Goal: Task Accomplishment & Management: Use online tool/utility

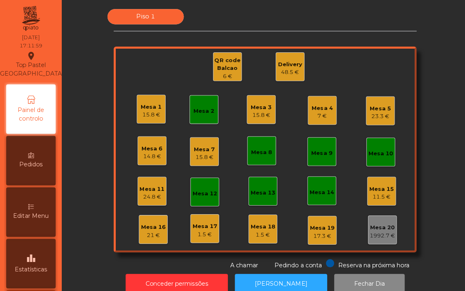
click at [317, 115] on div "7 €" at bounding box center [320, 115] width 21 height 8
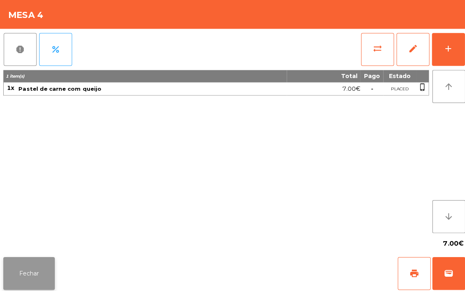
click at [23, 258] on button "Fechar" at bounding box center [28, 271] width 51 height 33
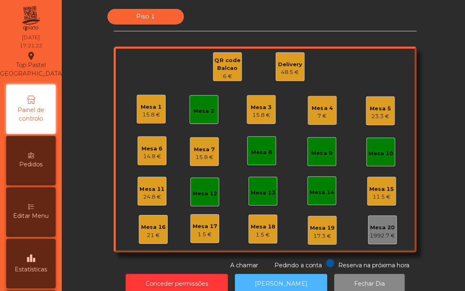
click at [280, 282] on button "[PERSON_NAME]" at bounding box center [279, 282] width 92 height 20
click at [146, 107] on div "Mesa 1" at bounding box center [150, 106] width 21 height 8
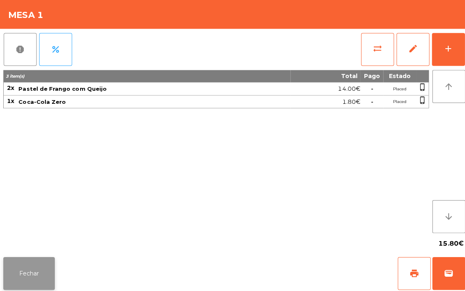
click at [39, 257] on button "Fechar" at bounding box center [28, 271] width 51 height 33
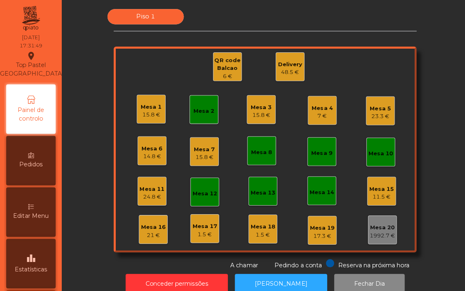
click at [224, 66] on div "QR code Balcao" at bounding box center [226, 64] width 28 height 16
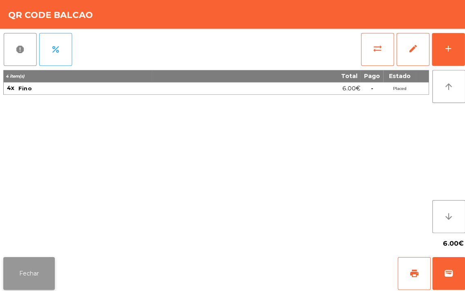
click at [25, 276] on button "Fechar" at bounding box center [28, 271] width 51 height 33
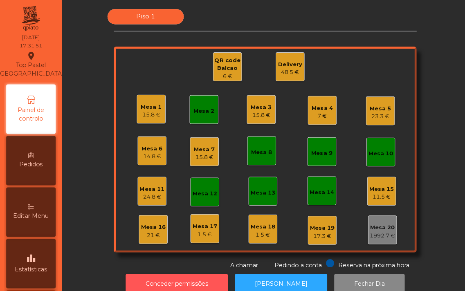
click at [188, 279] on button "Conceder permissões" at bounding box center [176, 282] width 102 height 20
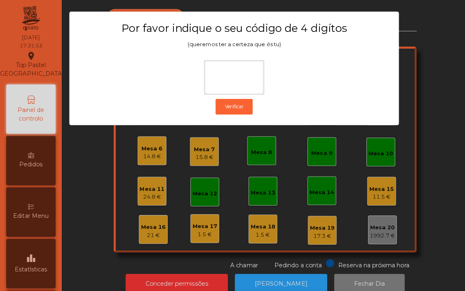
click at [91, 228] on div "1 2 3 keyboard_backspace 4 5 6 . - 7 8 9 keyboard_return 0" at bounding box center [232, 250] width 465 height 84
click at [85, 183] on ngb-modal-window "Por favor indique o seu código de 4 digítos (queremos ter a certeza que és tu) …" at bounding box center [232, 145] width 442 height 291
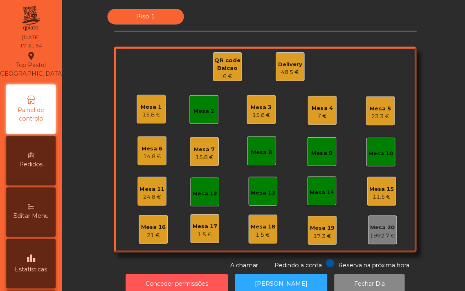
scroll to position [7, 0]
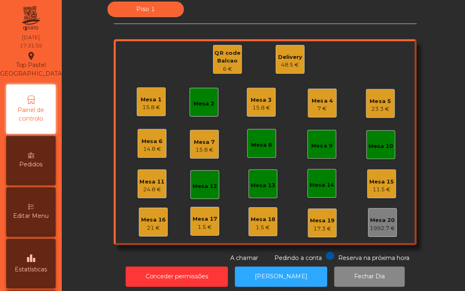
click at [223, 59] on div "QR code Balcao" at bounding box center [226, 57] width 28 height 16
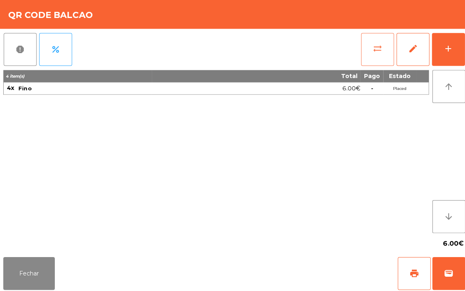
click at [368, 46] on button "sync_alt" at bounding box center [375, 49] width 33 height 33
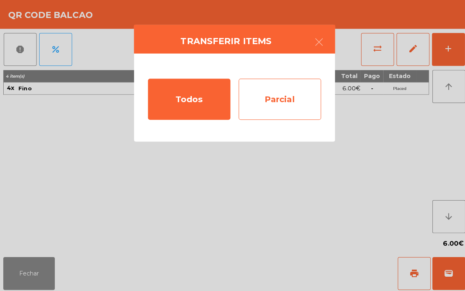
click at [282, 102] on div "Parcial" at bounding box center [278, 98] width 82 height 41
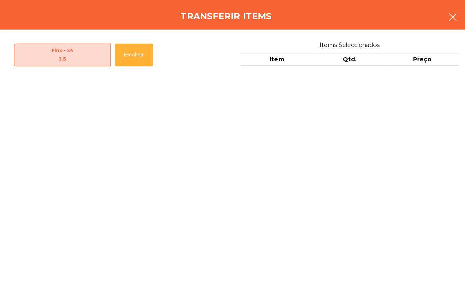
click at [459, 15] on button "button" at bounding box center [449, 18] width 23 height 25
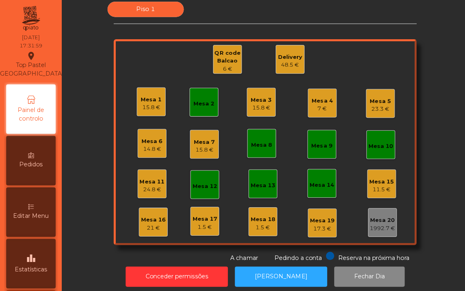
click at [218, 55] on div "QR code Balcao" at bounding box center [226, 57] width 28 height 16
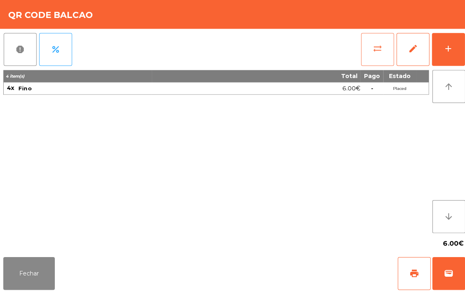
click at [367, 46] on button "sync_alt" at bounding box center [375, 49] width 33 height 33
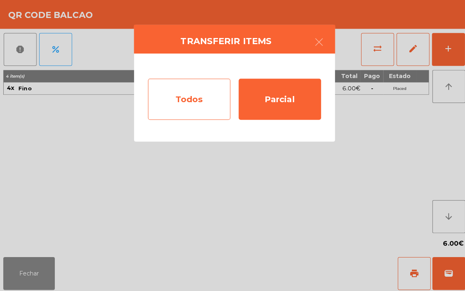
click at [192, 95] on div "Todos" at bounding box center [188, 98] width 82 height 41
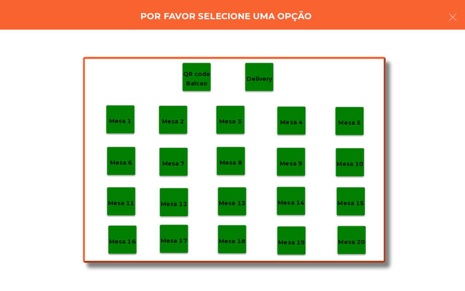
click at [352, 233] on div "Mesa 20" at bounding box center [349, 239] width 26 height 13
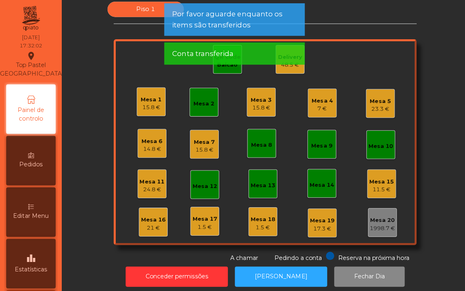
click at [284, 56] on div "Conta transferida" at bounding box center [232, 53] width 123 height 10
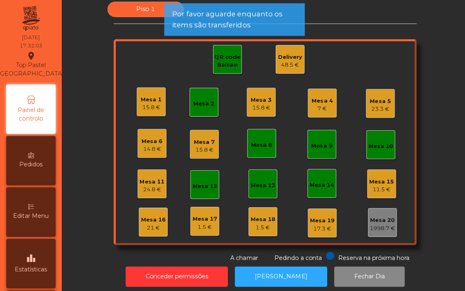
click at [282, 55] on div "Delivery" at bounding box center [288, 57] width 24 height 8
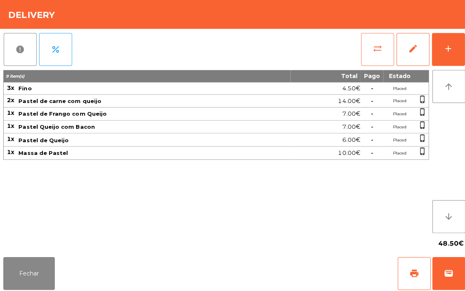
click at [370, 54] on button "sync_alt" at bounding box center [375, 49] width 33 height 33
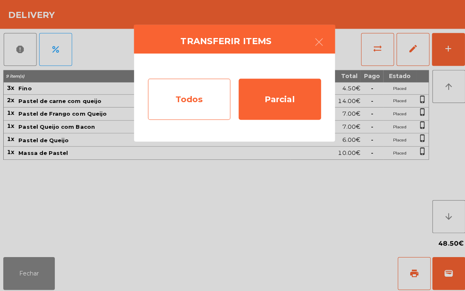
click at [194, 92] on div "Todos" at bounding box center [188, 98] width 82 height 41
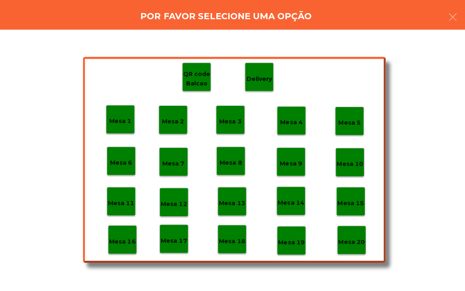
click at [350, 240] on p "Mesa 20" at bounding box center [349, 240] width 26 height 9
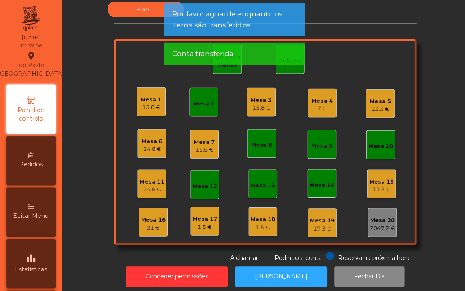
click at [140, 104] on div "15.8 €" at bounding box center [150, 107] width 21 height 8
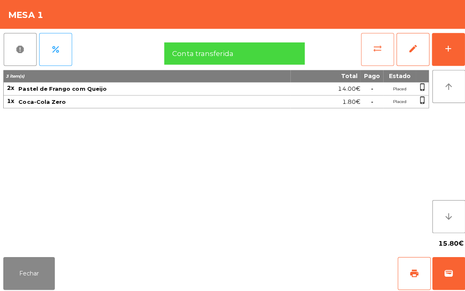
click at [371, 46] on span "sync_alt" at bounding box center [375, 48] width 10 height 10
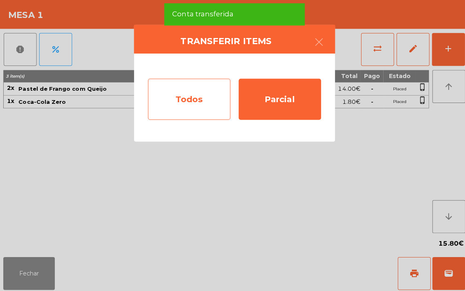
click at [178, 93] on div "Todos" at bounding box center [188, 98] width 82 height 41
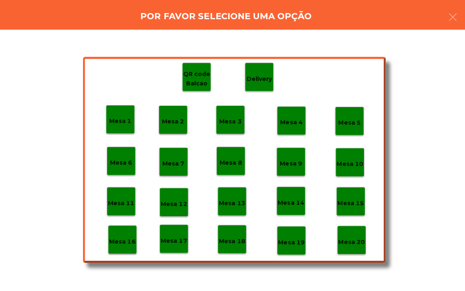
click at [353, 237] on p "Mesa 20" at bounding box center [349, 240] width 26 height 9
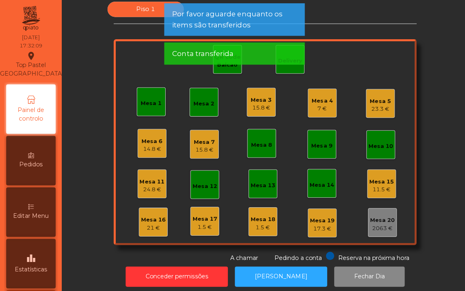
click at [260, 97] on div "Mesa 3" at bounding box center [259, 99] width 21 height 8
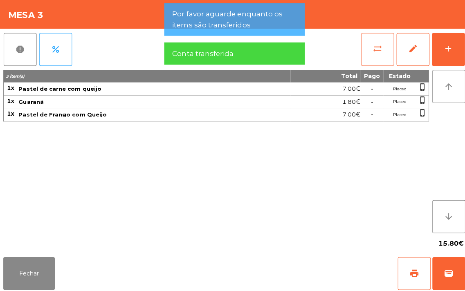
click at [369, 43] on button "sync_alt" at bounding box center [375, 49] width 33 height 33
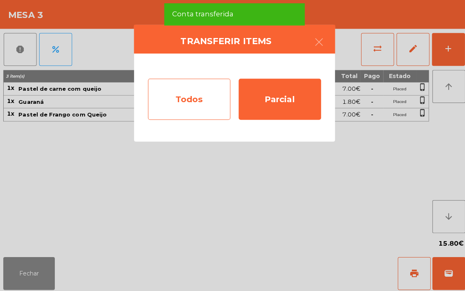
click at [182, 92] on div "Todos" at bounding box center [188, 98] width 82 height 41
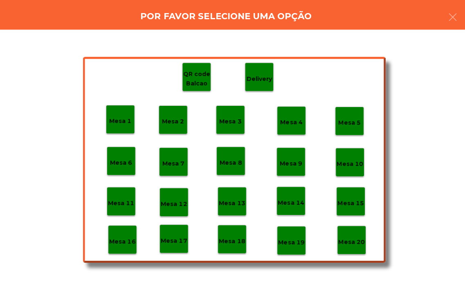
click at [346, 233] on div "Mesa 20" at bounding box center [349, 239] width 26 height 13
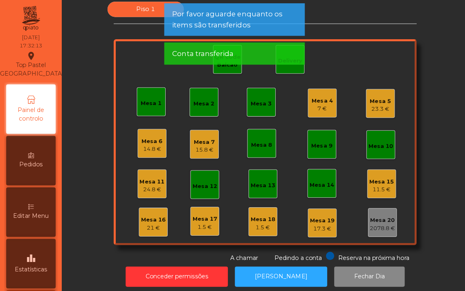
click at [313, 97] on div "Mesa 4" at bounding box center [320, 100] width 21 height 8
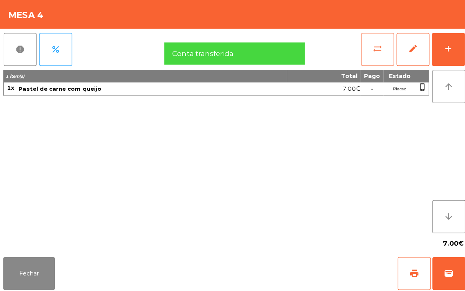
click at [366, 47] on button "sync_alt" at bounding box center [375, 49] width 33 height 33
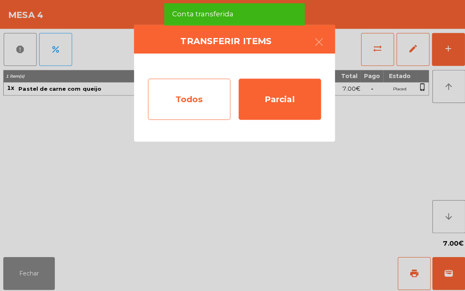
click at [185, 90] on div "Todos" at bounding box center [188, 98] width 82 height 41
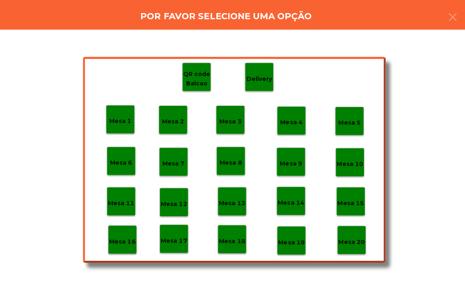
click at [350, 239] on p "Mesa 20" at bounding box center [349, 240] width 26 height 9
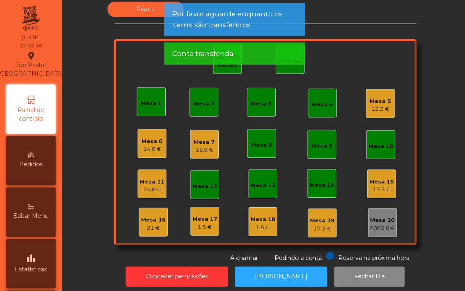
click at [376, 99] on div "Mesa 5" at bounding box center [378, 101] width 21 height 8
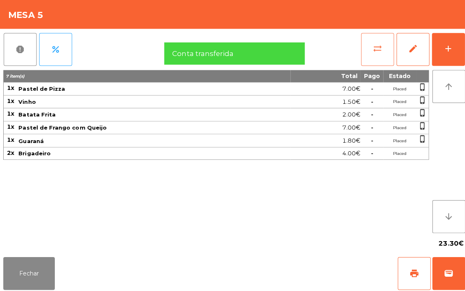
click at [368, 45] on button "sync_alt" at bounding box center [375, 49] width 33 height 33
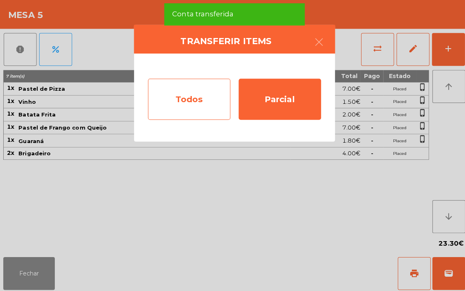
click at [177, 93] on div "Todos" at bounding box center [188, 98] width 82 height 41
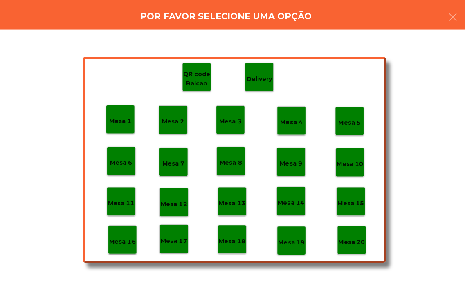
click at [354, 241] on p "Mesa 20" at bounding box center [349, 240] width 26 height 9
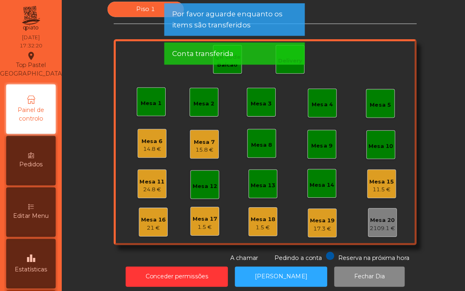
click at [140, 186] on div "24.8 €" at bounding box center [151, 188] width 25 height 8
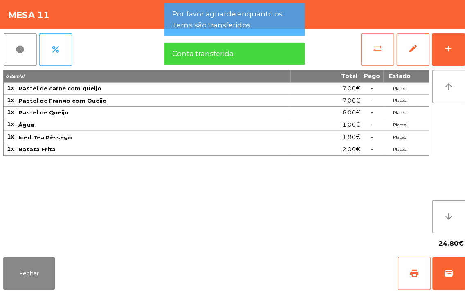
click at [365, 46] on button "sync_alt" at bounding box center [375, 49] width 33 height 33
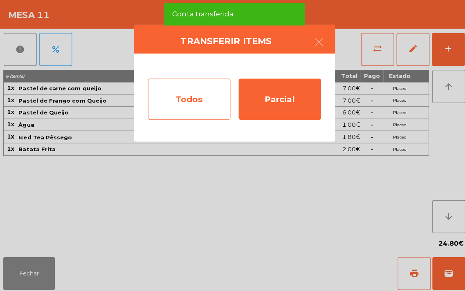
click at [186, 95] on div "Todos" at bounding box center [188, 98] width 82 height 41
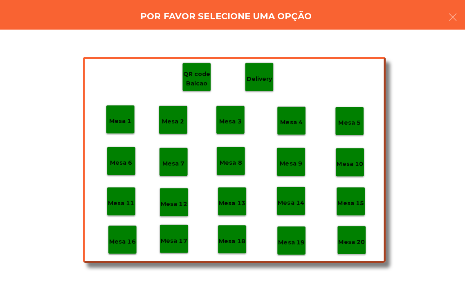
click at [363, 249] on div "Mesa 20" at bounding box center [349, 238] width 29 height 29
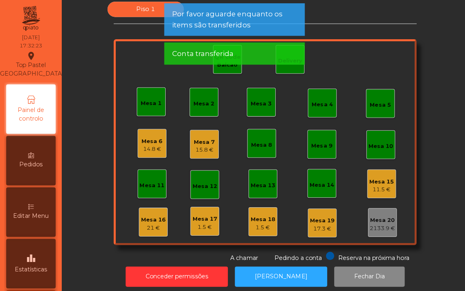
click at [144, 137] on div "Mesa 6" at bounding box center [151, 140] width 21 height 8
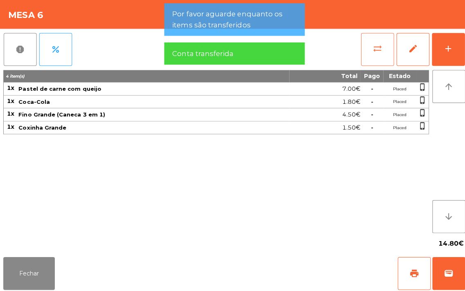
click at [370, 38] on button "sync_alt" at bounding box center [375, 49] width 33 height 33
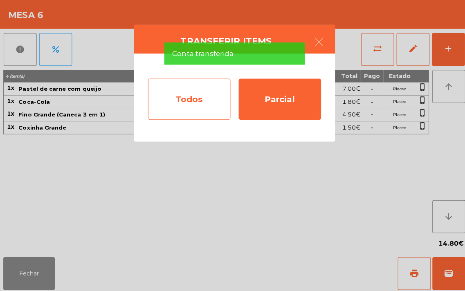
click at [169, 95] on div "Todos" at bounding box center [188, 98] width 82 height 41
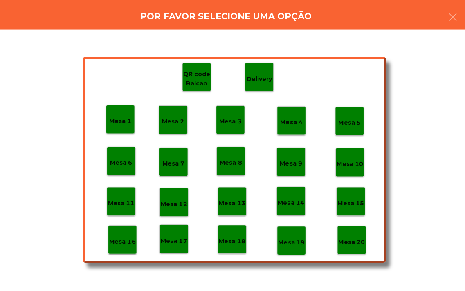
click at [359, 241] on p "Mesa 20" at bounding box center [349, 240] width 26 height 9
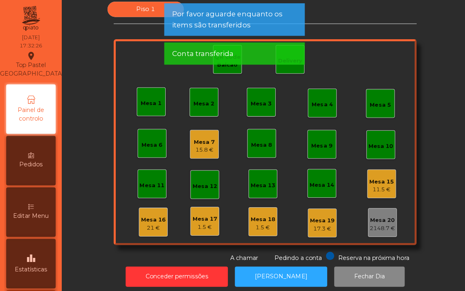
click at [201, 140] on div "Mesa 7" at bounding box center [203, 141] width 21 height 8
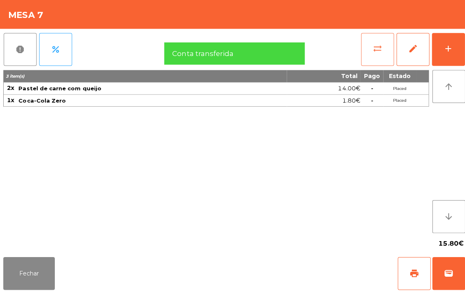
click at [371, 47] on span "sync_alt" at bounding box center [375, 48] width 10 height 10
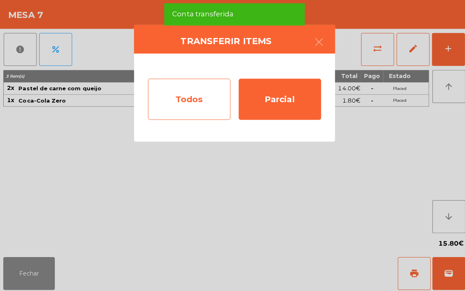
click at [180, 103] on div "Todos" at bounding box center [188, 98] width 82 height 41
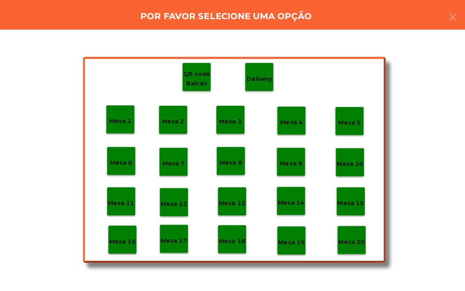
click at [351, 245] on div "Mesa 20" at bounding box center [349, 238] width 29 height 29
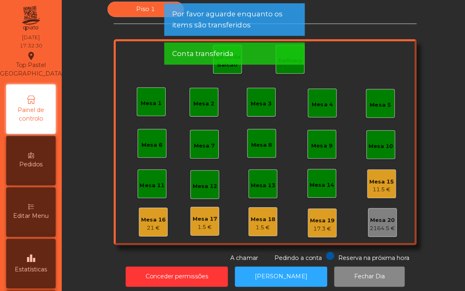
click at [369, 178] on div "Mesa 15" at bounding box center [379, 180] width 25 height 8
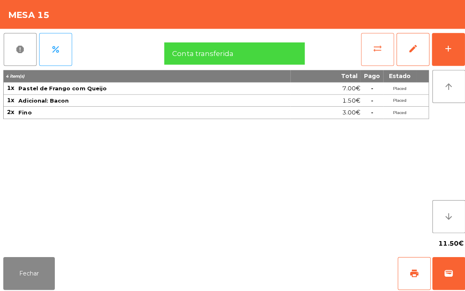
click at [373, 50] on span "sync_alt" at bounding box center [375, 48] width 10 height 10
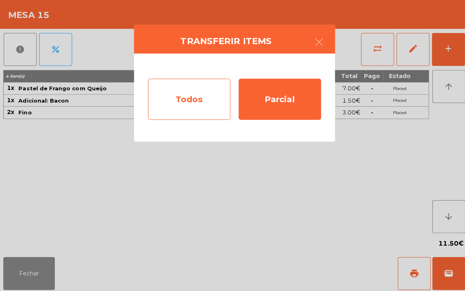
click at [168, 95] on div "Todos" at bounding box center [188, 98] width 82 height 41
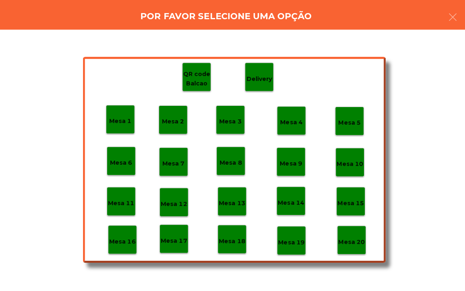
click at [350, 237] on p "Mesa 20" at bounding box center [349, 240] width 26 height 9
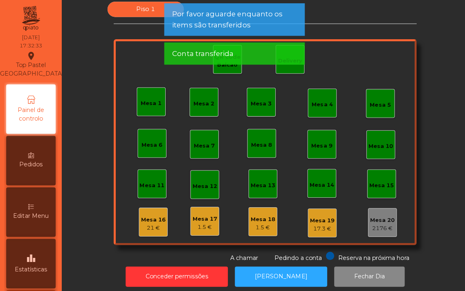
click at [145, 215] on div "Mesa 16" at bounding box center [152, 219] width 25 height 8
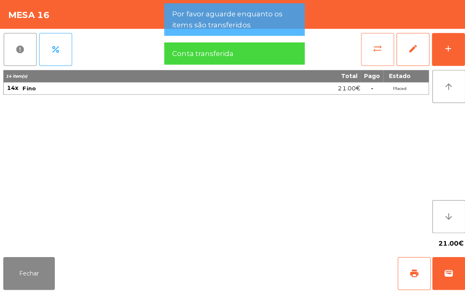
click at [375, 52] on span "sync_alt" at bounding box center [375, 48] width 10 height 10
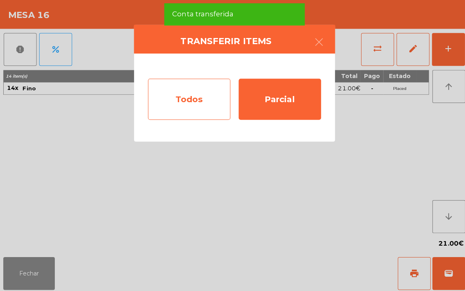
click at [184, 104] on div "Todos" at bounding box center [188, 98] width 82 height 41
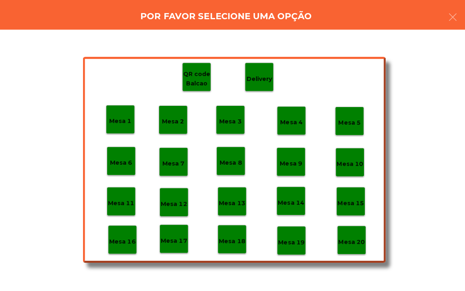
click at [354, 235] on div "Mesa 20" at bounding box center [349, 239] width 26 height 13
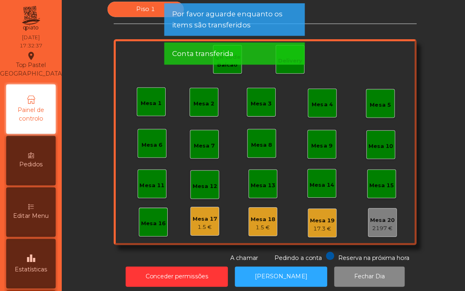
click at [203, 214] on div "Mesa 17" at bounding box center [203, 218] width 25 height 8
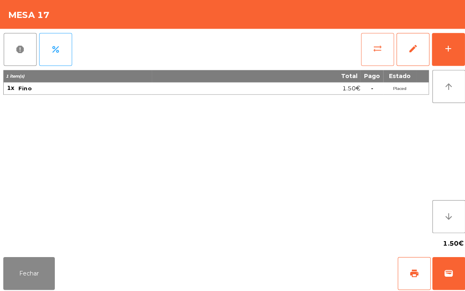
click at [366, 55] on button "sync_alt" at bounding box center [375, 49] width 33 height 33
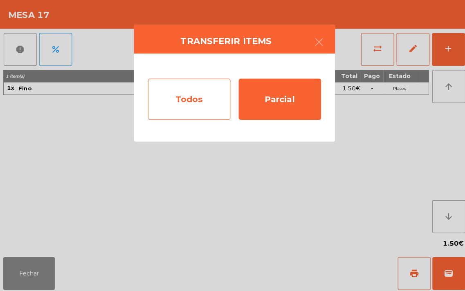
click at [199, 100] on div "Todos" at bounding box center [188, 98] width 82 height 41
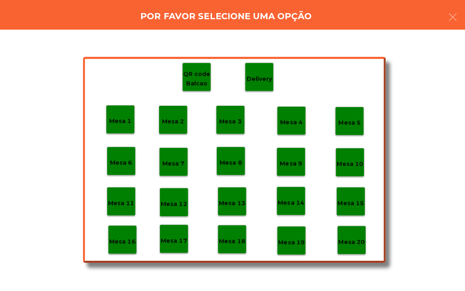
click at [349, 238] on p "Mesa 20" at bounding box center [349, 240] width 26 height 9
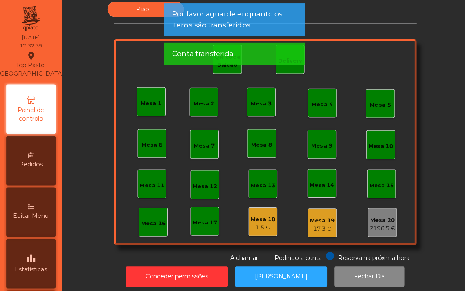
click at [254, 216] on div "Mesa 18" at bounding box center [261, 218] width 25 height 8
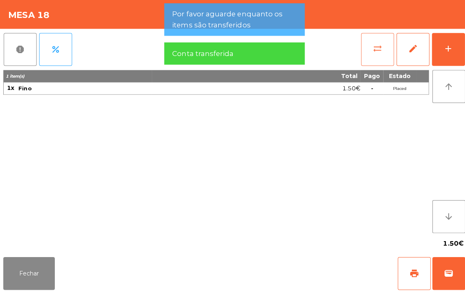
click at [369, 46] on button "sync_alt" at bounding box center [375, 49] width 33 height 33
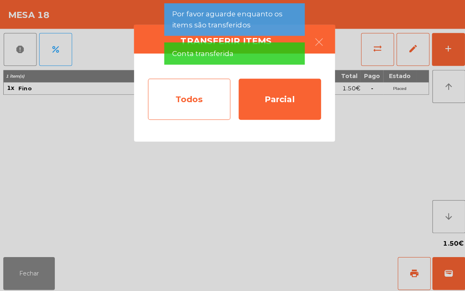
click at [175, 95] on div "Todos" at bounding box center [188, 98] width 82 height 41
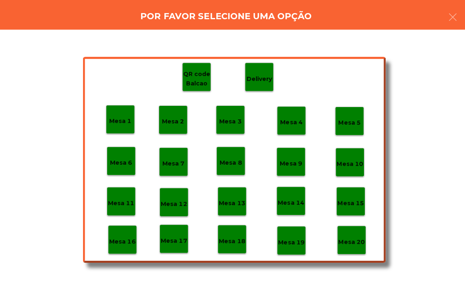
click at [348, 240] on p "Mesa 20" at bounding box center [349, 240] width 26 height 9
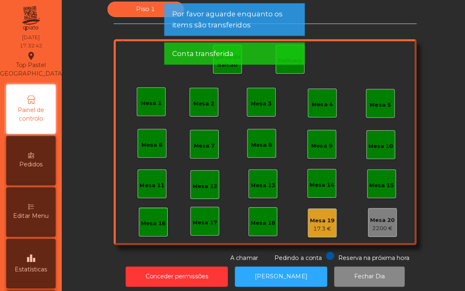
click at [313, 220] on div "Mesa 19" at bounding box center [320, 219] width 25 height 8
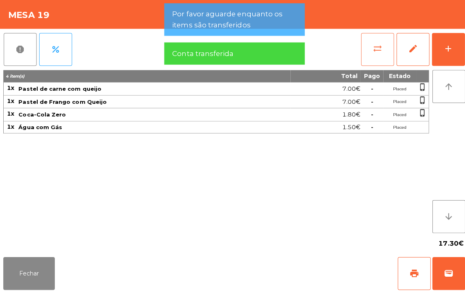
click at [378, 44] on span "sync_alt" at bounding box center [375, 48] width 10 height 10
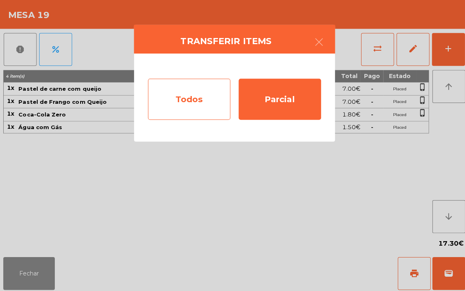
click at [179, 106] on div "Todos" at bounding box center [188, 98] width 82 height 41
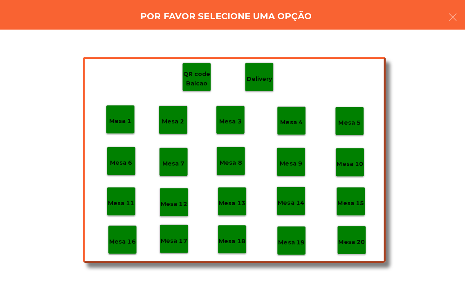
click at [350, 240] on p "Mesa 20" at bounding box center [349, 240] width 26 height 9
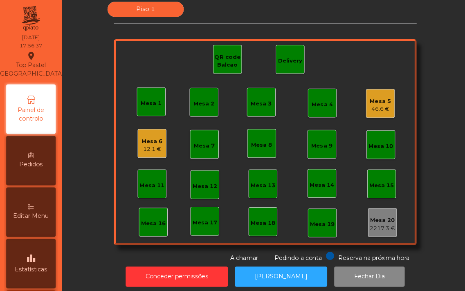
click at [138, 222] on div "Mesa 16" at bounding box center [152, 220] width 29 height 29
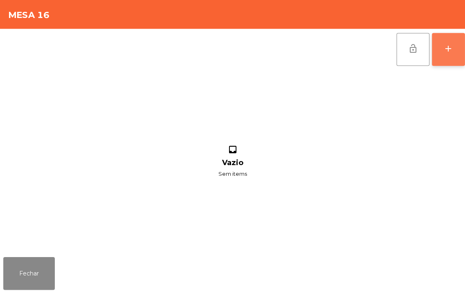
click at [448, 47] on div "add" at bounding box center [446, 48] width 10 height 10
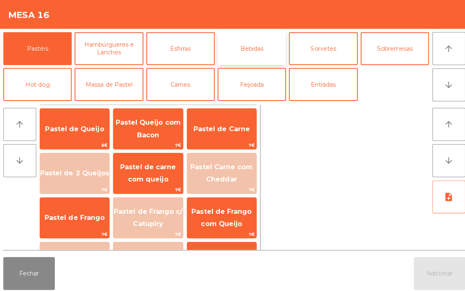
click at [238, 50] on button "Bebidas" at bounding box center [250, 48] width 68 height 33
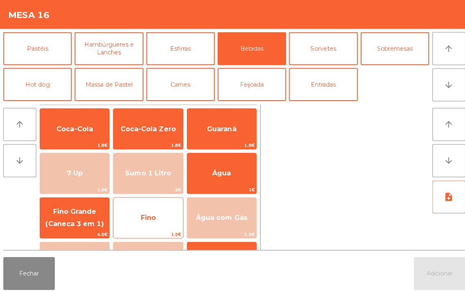
click at [140, 223] on span "Fino" at bounding box center [147, 217] width 69 height 22
click at [136, 223] on span "Fino" at bounding box center [147, 217] width 69 height 22
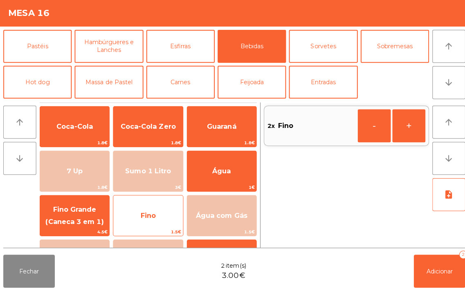
click at [136, 224] on span "Fino" at bounding box center [147, 217] width 69 height 22
click at [141, 219] on span "Fino" at bounding box center [147, 216] width 15 height 8
click at [142, 214] on span "Fino" at bounding box center [147, 216] width 15 height 8
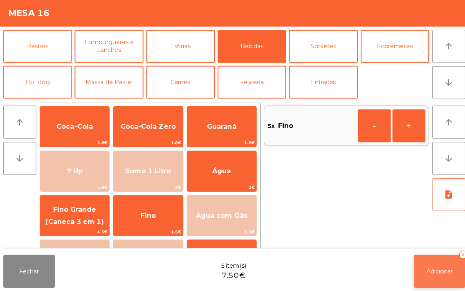
click at [434, 267] on button "Adicionar 5" at bounding box center [436, 271] width 51 height 33
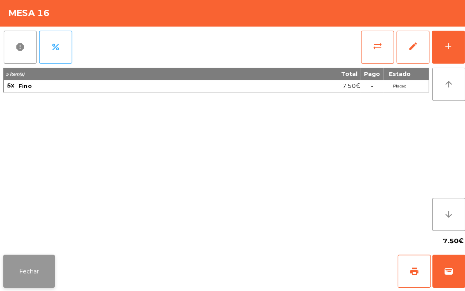
click at [39, 258] on button "Fechar" at bounding box center [28, 271] width 51 height 33
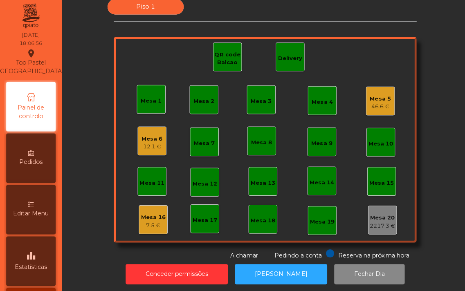
click at [375, 99] on div "Mesa 5" at bounding box center [378, 101] width 21 height 8
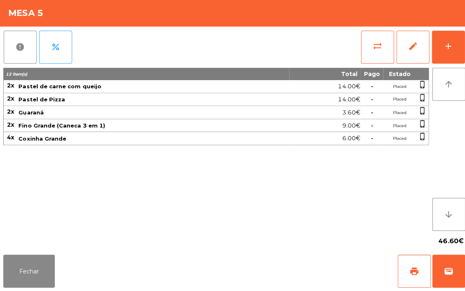
click at [119, 228] on div "12 item(s) Total Pago Estado 2x Pastel de carne com queijo 14.00€ - Placed phon…" at bounding box center [214, 151] width 423 height 162
click at [240, 210] on div "12 item(s) Total Pago Estado 2x Pastel de carne com queijo 14.00€ - Placed phon…" at bounding box center [214, 151] width 423 height 162
click at [23, 265] on button "Fechar" at bounding box center [28, 271] width 51 height 33
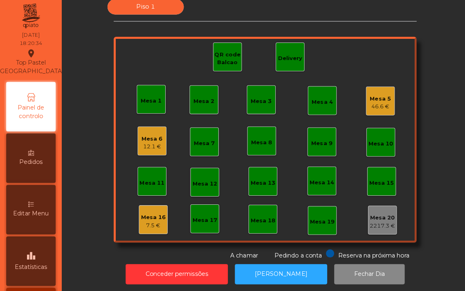
click at [143, 150] on div "12.1 €" at bounding box center [151, 148] width 21 height 8
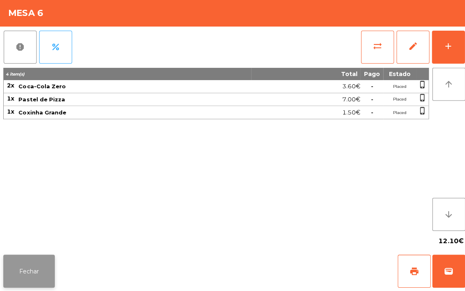
click at [29, 260] on button "Fechar" at bounding box center [28, 271] width 51 height 33
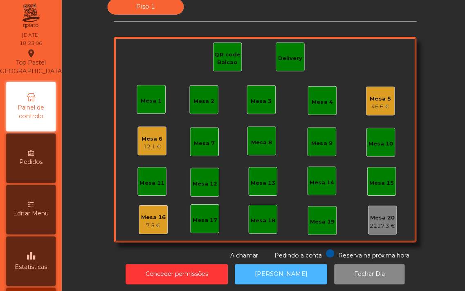
click at [279, 270] on button "[PERSON_NAME]" at bounding box center [279, 275] width 92 height 20
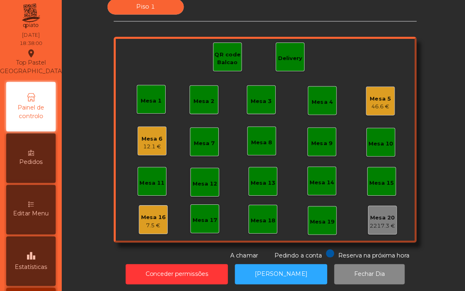
click at [150, 219] on div "Mesa 16" at bounding box center [152, 219] width 25 height 8
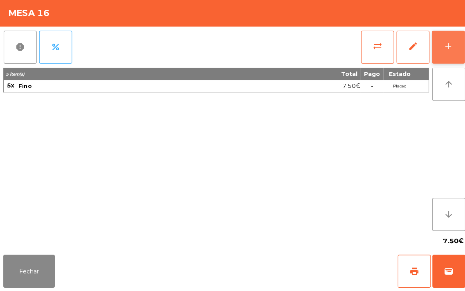
click at [448, 47] on div "add" at bounding box center [446, 48] width 10 height 10
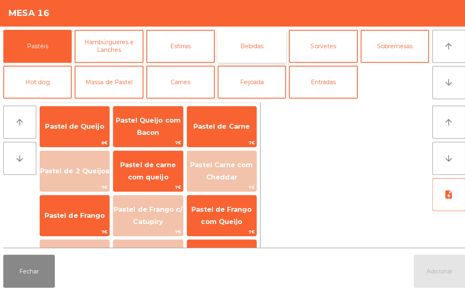
click at [243, 46] on button "Bebidas" at bounding box center [250, 48] width 68 height 33
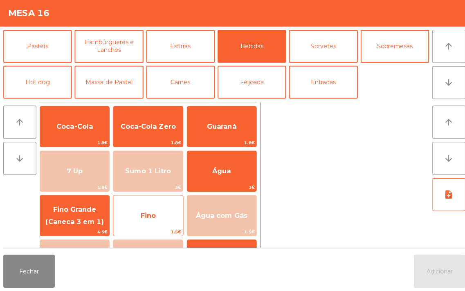
click at [141, 219] on span "Fino" at bounding box center [147, 216] width 15 height 8
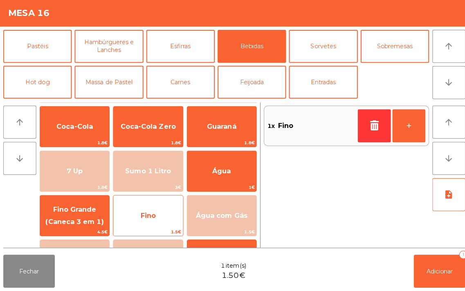
click at [141, 219] on span "Fino" at bounding box center [147, 216] width 15 height 8
click at [140, 219] on span "Fino" at bounding box center [147, 216] width 15 height 8
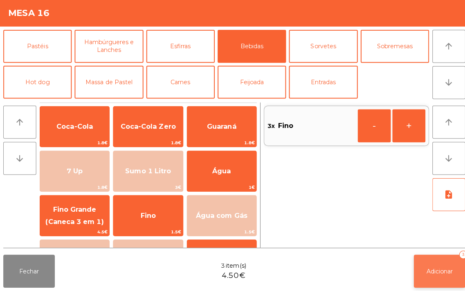
click at [437, 273] on span "Adicionar" at bounding box center [437, 271] width 26 height 7
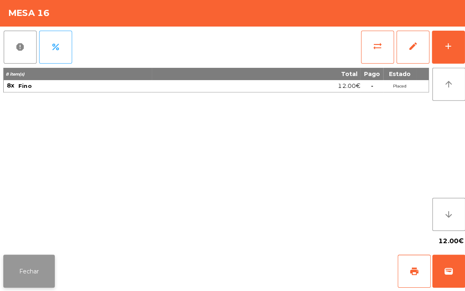
click at [13, 268] on button "Fechar" at bounding box center [28, 271] width 51 height 33
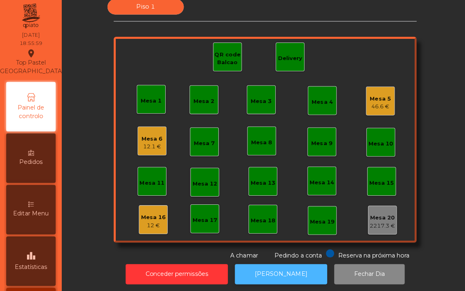
click at [285, 272] on button "[PERSON_NAME]" at bounding box center [279, 275] width 92 height 20
click at [285, 265] on button "[PERSON_NAME]" at bounding box center [279, 275] width 92 height 20
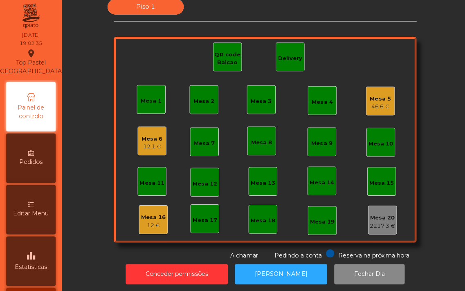
click at [148, 224] on div "12 €" at bounding box center [152, 226] width 25 height 8
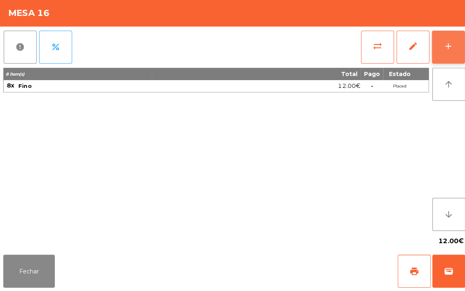
click at [447, 47] on div "add" at bounding box center [446, 48] width 10 height 10
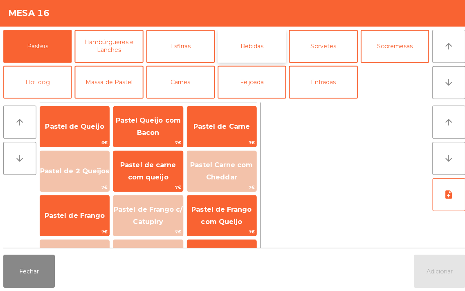
click at [260, 52] on button "Bebidas" at bounding box center [250, 48] width 68 height 33
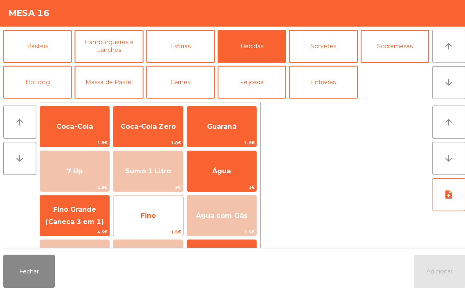
click at [146, 224] on span "Fino" at bounding box center [147, 217] width 69 height 22
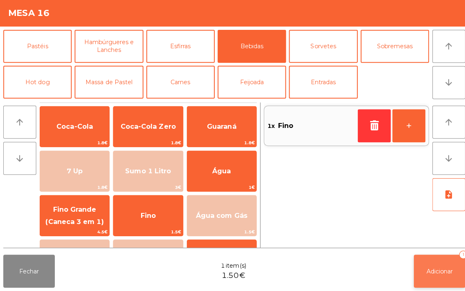
click at [445, 272] on span "Adicionar" at bounding box center [437, 271] width 26 height 7
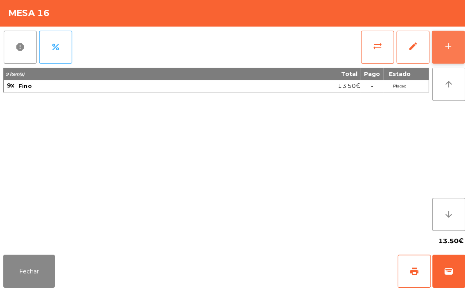
click at [436, 47] on button "add" at bounding box center [445, 49] width 33 height 33
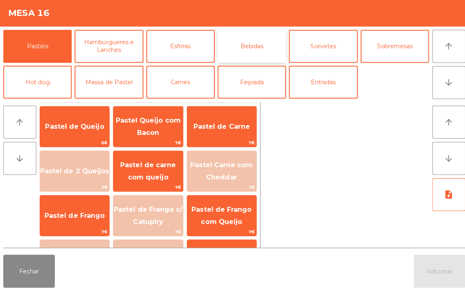
click at [255, 43] on button "Bebidas" at bounding box center [250, 48] width 68 height 33
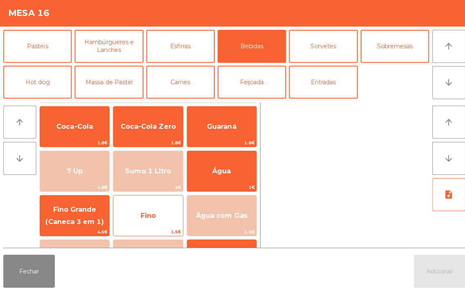
click at [145, 218] on span "Fino" at bounding box center [147, 216] width 15 height 8
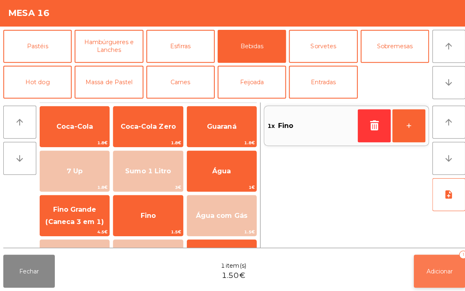
click at [437, 269] on span "Adicionar" at bounding box center [437, 271] width 26 height 7
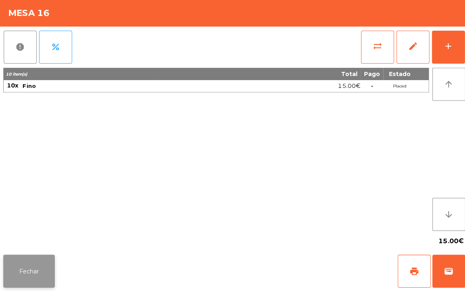
click at [34, 267] on button "Fechar" at bounding box center [28, 271] width 51 height 33
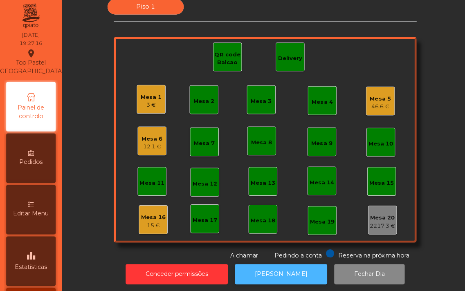
click at [272, 267] on button "[PERSON_NAME]" at bounding box center [279, 275] width 92 height 20
click at [279, 275] on button "[PERSON_NAME]" at bounding box center [279, 275] width 92 height 20
click at [273, 266] on button "[PERSON_NAME]" at bounding box center [279, 275] width 92 height 20
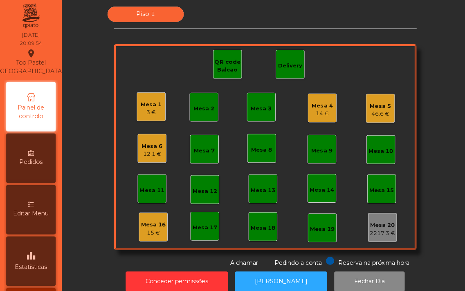
scroll to position [7, 0]
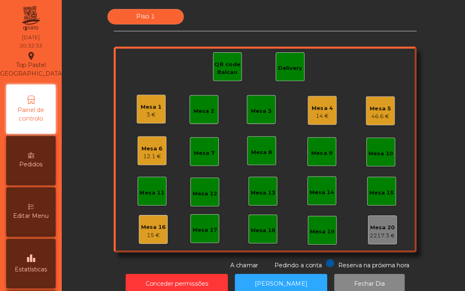
click at [281, 59] on div "Delivery" at bounding box center [288, 66] width 29 height 29
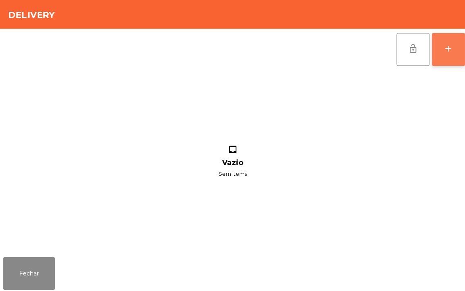
click at [441, 59] on button "add" at bounding box center [445, 49] width 33 height 33
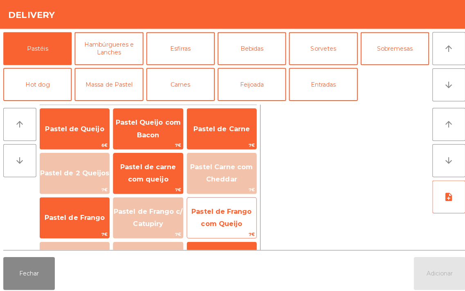
click at [220, 226] on span "Pastel de Frango com Queijo" at bounding box center [220, 216] width 60 height 20
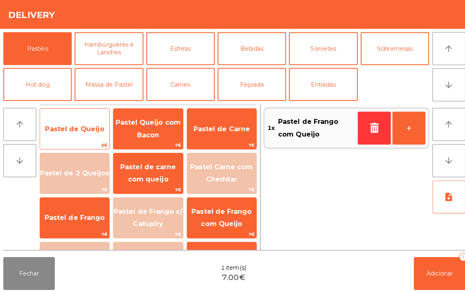
click at [72, 133] on span "Pastel de Queijo" at bounding box center [74, 128] width 69 height 22
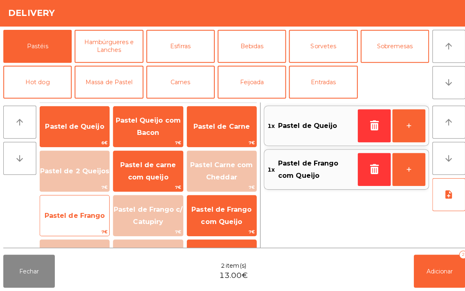
click at [71, 215] on span "Pastel de Frango" at bounding box center [74, 216] width 60 height 8
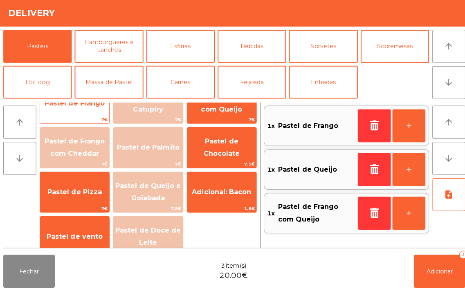
scroll to position [124, 0]
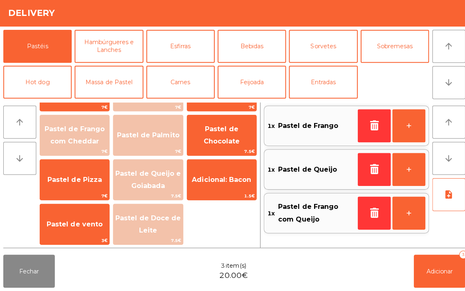
click at [300, 203] on span "Pastel de Frango com Queijo" at bounding box center [314, 214] width 76 height 25
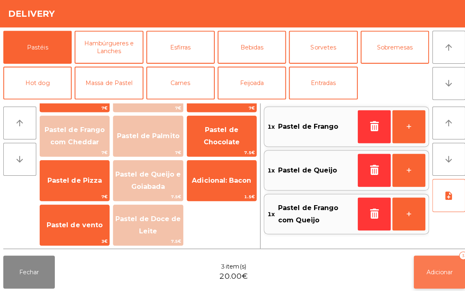
click at [431, 278] on button "Adicionar 3" at bounding box center [436, 271] width 51 height 33
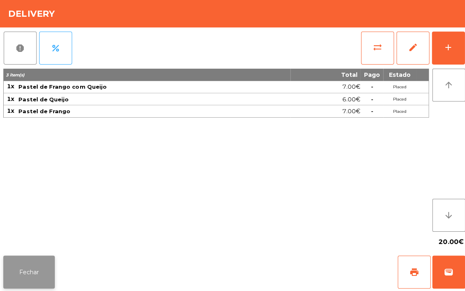
click at [36, 271] on button "Fechar" at bounding box center [28, 271] width 51 height 33
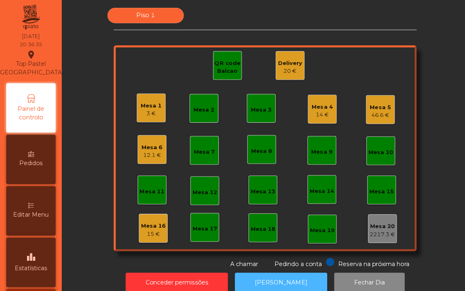
click at [283, 276] on button "[PERSON_NAME]" at bounding box center [279, 282] width 92 height 20
click at [264, 284] on button "[PERSON_NAME]" at bounding box center [279, 282] width 92 height 20
click at [199, 225] on div "Mesa 17" at bounding box center [203, 229] width 25 height 8
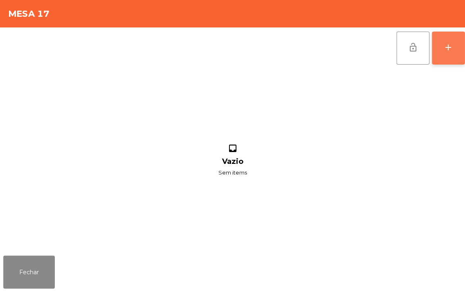
click at [439, 55] on button "add" at bounding box center [445, 49] width 33 height 33
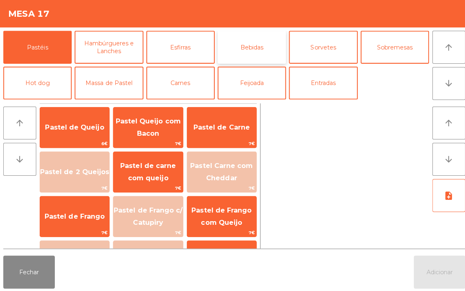
click at [253, 46] on button "Bebidas" at bounding box center [250, 48] width 68 height 33
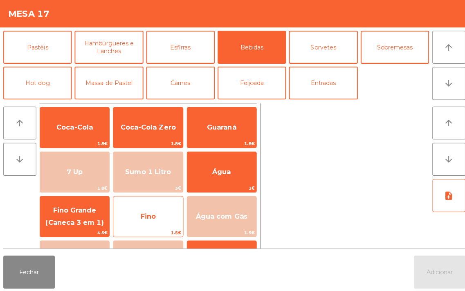
click at [143, 211] on span "Fino" at bounding box center [147, 217] width 69 height 22
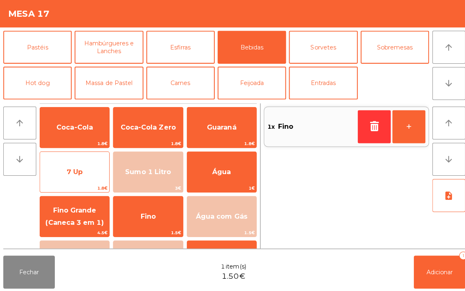
click at [75, 170] on span "7 Up" at bounding box center [74, 172] width 16 height 8
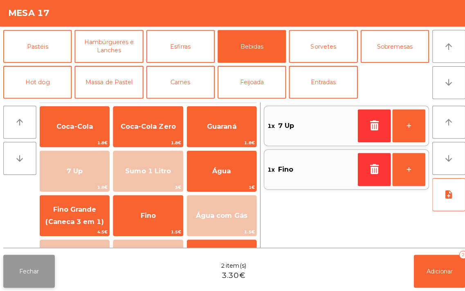
click at [22, 269] on button "Fechar" at bounding box center [28, 271] width 51 height 33
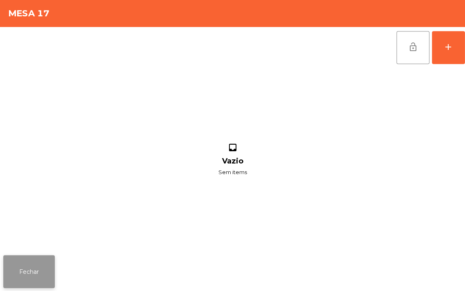
click at [31, 261] on button "Fechar" at bounding box center [28, 271] width 51 height 33
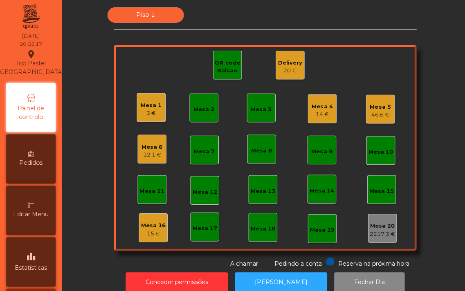
click at [280, 260] on span "Pedindo a conta" at bounding box center [296, 263] width 47 height 7
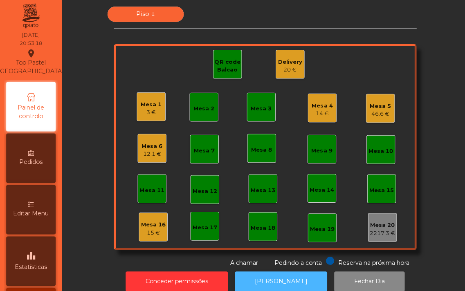
click at [283, 275] on button "[PERSON_NAME]" at bounding box center [279, 282] width 92 height 20
click at [206, 108] on div "Mesa 2" at bounding box center [202, 110] width 21 height 8
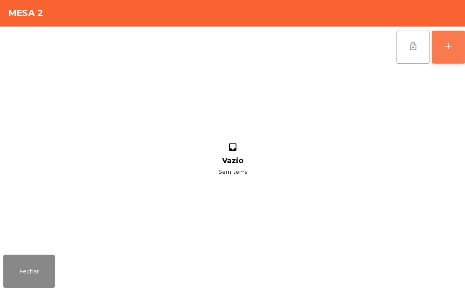
click at [453, 44] on button "add" at bounding box center [445, 49] width 33 height 33
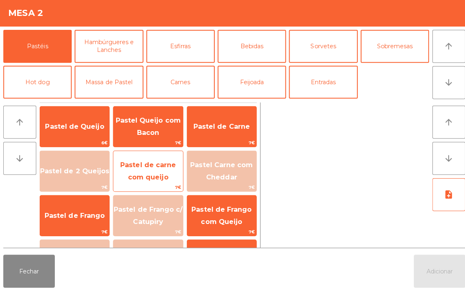
click at [148, 170] on span "Pastel de carne com queijo" at bounding box center [147, 172] width 69 height 35
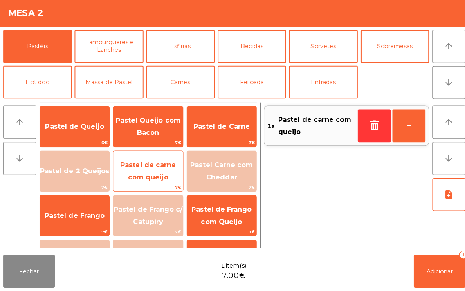
click at [151, 165] on span "Pastel de carne com queijo" at bounding box center [147, 172] width 55 height 20
click at [135, 175] on span "Pastel de carne com queijo" at bounding box center [147, 172] width 55 height 20
click at [133, 174] on span "Pastel de carne com queijo" at bounding box center [147, 172] width 55 height 20
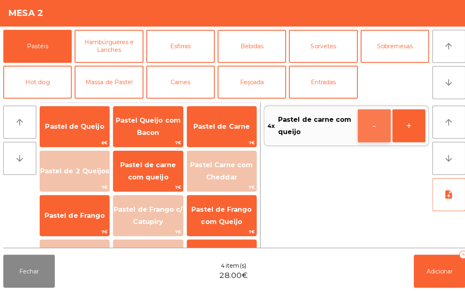
click at [361, 128] on button "-" at bounding box center [371, 127] width 33 height 33
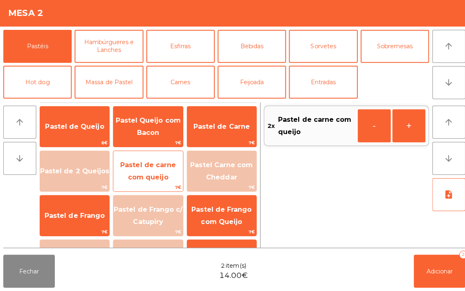
click at [149, 168] on span "Pastel de carne com queijo" at bounding box center [147, 172] width 55 height 20
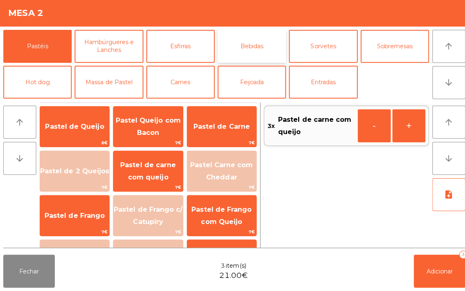
click at [252, 44] on button "Bebidas" at bounding box center [250, 48] width 68 height 33
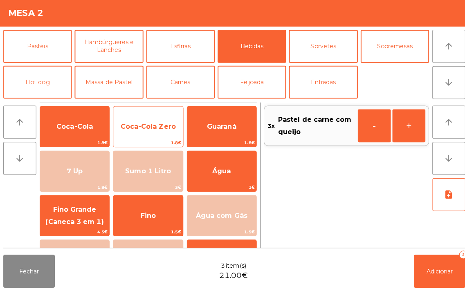
click at [147, 127] on span "Coca-Cola Zero" at bounding box center [147, 128] width 55 height 8
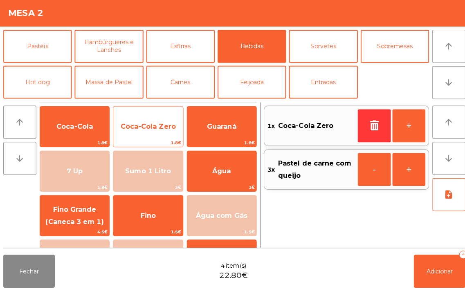
click at [148, 122] on span "Coca-Cola Zero" at bounding box center [147, 128] width 69 height 22
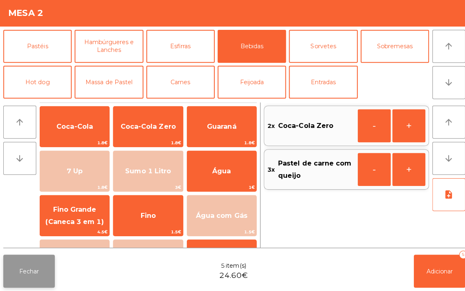
click at [25, 264] on button "Fechar" at bounding box center [28, 271] width 51 height 33
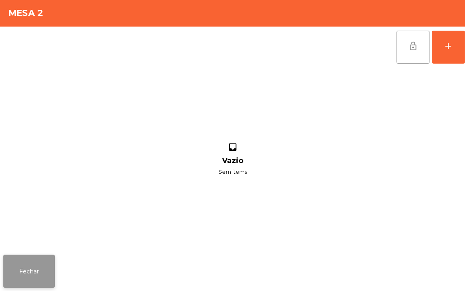
click at [33, 276] on button "Fechar" at bounding box center [28, 271] width 51 height 33
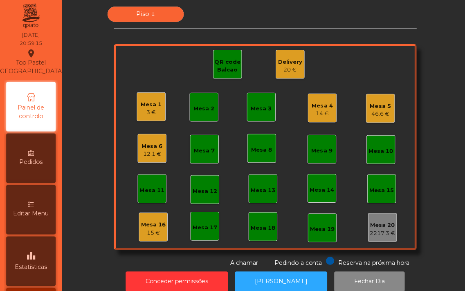
click at [146, 224] on div "Mesa 16" at bounding box center [152, 226] width 25 height 8
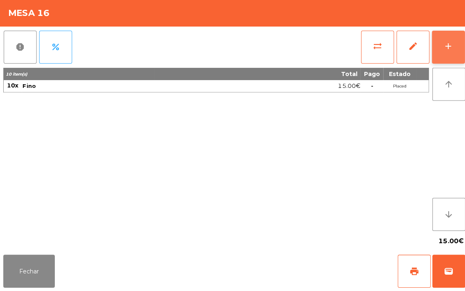
click at [447, 43] on div "add" at bounding box center [446, 48] width 10 height 10
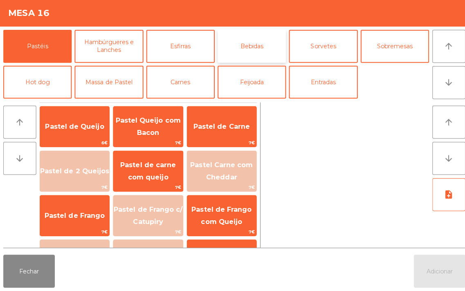
click at [248, 47] on button "Bebidas" at bounding box center [250, 48] width 68 height 33
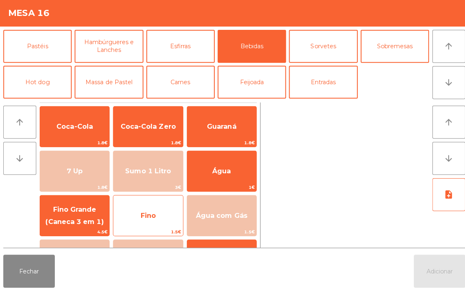
click at [144, 220] on span "Fino" at bounding box center [147, 217] width 69 height 22
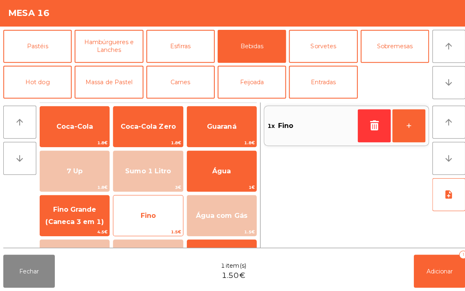
click at [141, 219] on span "Fino" at bounding box center [147, 216] width 15 height 8
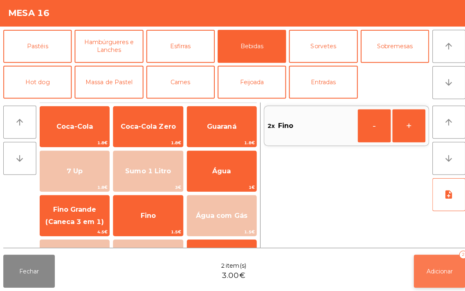
click at [433, 268] on span "Adicionar" at bounding box center [437, 271] width 26 height 7
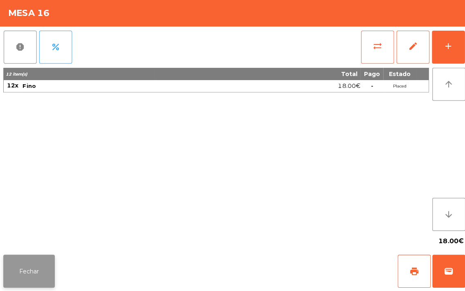
click at [29, 274] on button "Fechar" at bounding box center [28, 271] width 51 height 33
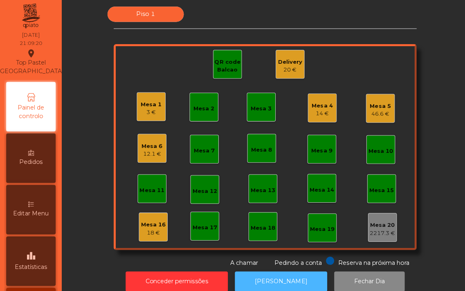
click at [293, 279] on button "[PERSON_NAME]" at bounding box center [279, 282] width 92 height 20
click at [270, 276] on button "[PERSON_NAME]" at bounding box center [279, 282] width 92 height 20
click at [218, 68] on div "QR code Balcao" at bounding box center [226, 68] width 28 height 16
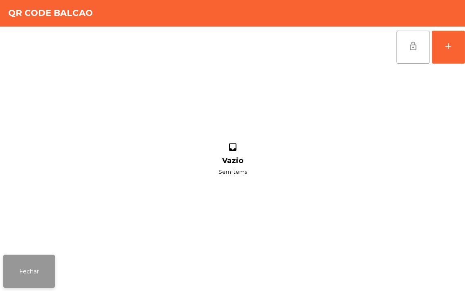
click at [13, 284] on button "Fechar" at bounding box center [28, 271] width 51 height 33
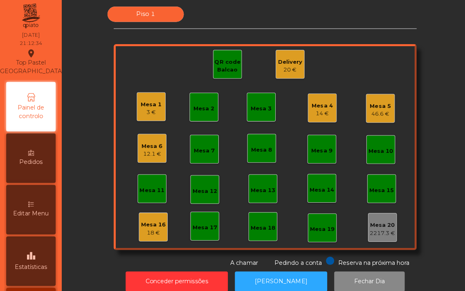
click at [312, 106] on div "Mesa 4" at bounding box center [320, 108] width 21 height 8
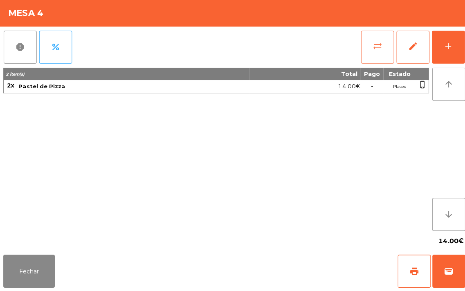
click at [365, 54] on button "sync_alt" at bounding box center [375, 49] width 33 height 33
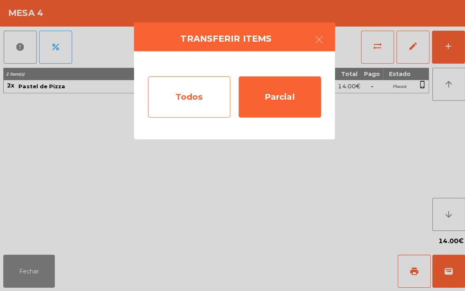
click at [195, 100] on div "Todos" at bounding box center [188, 98] width 82 height 41
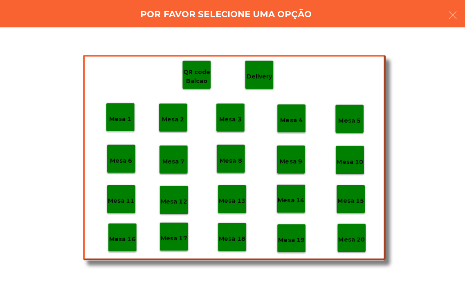
click at [290, 235] on div "Mesa 19" at bounding box center [289, 239] width 26 height 13
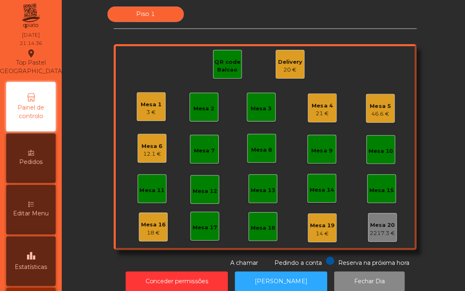
click at [314, 108] on div "Mesa 4" at bounding box center [320, 108] width 21 height 8
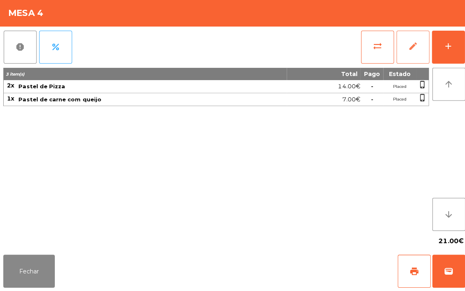
click at [411, 42] on button "edit" at bounding box center [410, 49] width 33 height 33
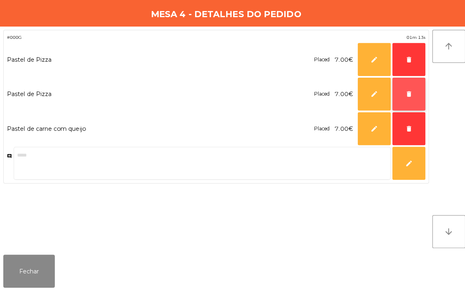
click at [402, 93] on span "delete" at bounding box center [405, 95] width 7 height 7
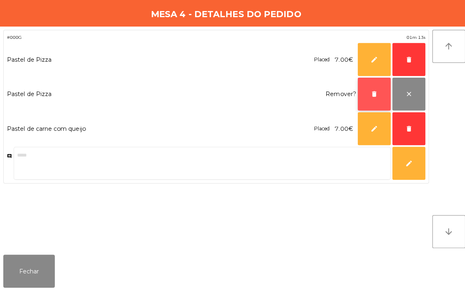
click at [363, 95] on button "delete" at bounding box center [371, 95] width 33 height 33
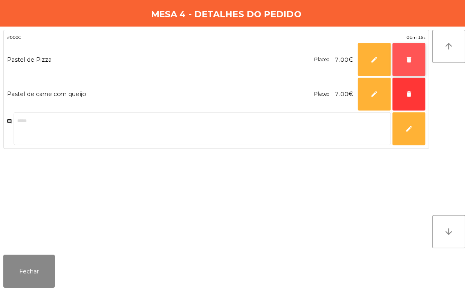
click at [409, 51] on button "delete" at bounding box center [406, 61] width 33 height 33
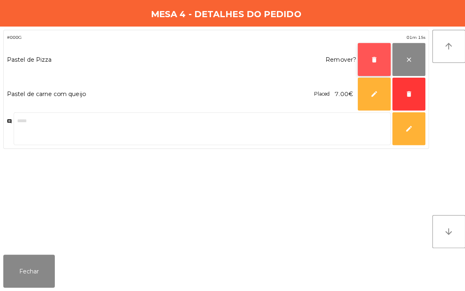
click at [357, 55] on button "delete" at bounding box center [371, 61] width 33 height 33
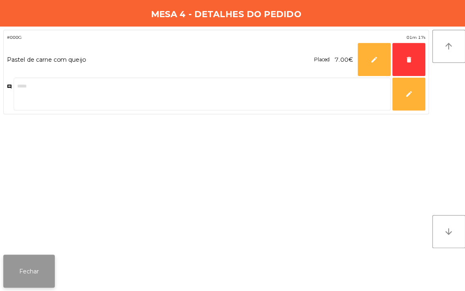
click at [23, 282] on button "Fechar" at bounding box center [28, 271] width 51 height 33
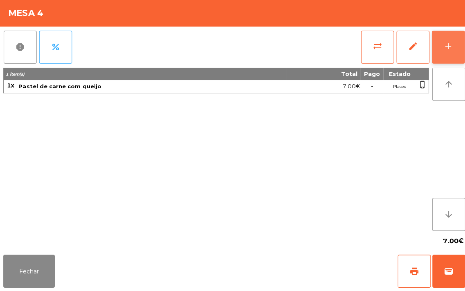
click at [450, 43] on div "add" at bounding box center [446, 48] width 10 height 10
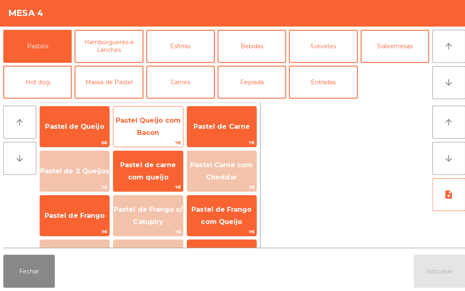
click at [148, 121] on span "Pastel Queijo com Bacon" at bounding box center [147, 128] width 65 height 20
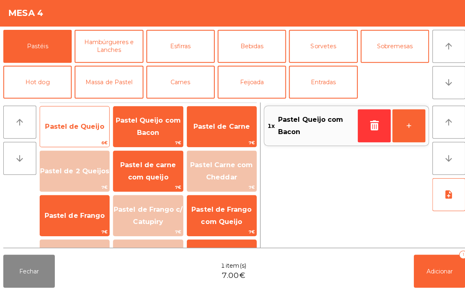
click at [77, 129] on span "Pastel de Queijo" at bounding box center [74, 128] width 59 height 8
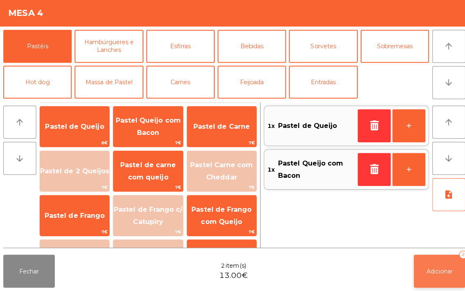
click at [432, 265] on button "Adicionar 2" at bounding box center [436, 271] width 51 height 33
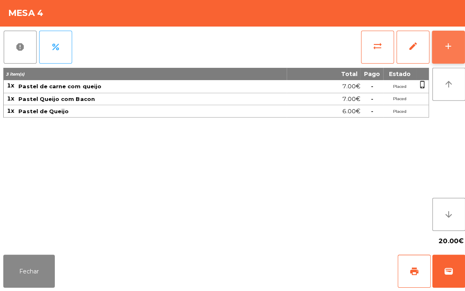
click at [447, 54] on button "add" at bounding box center [445, 49] width 33 height 33
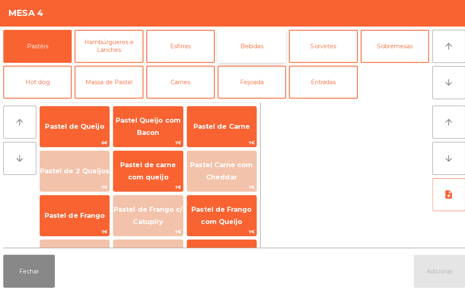
click at [249, 44] on button "Bebidas" at bounding box center [250, 48] width 68 height 33
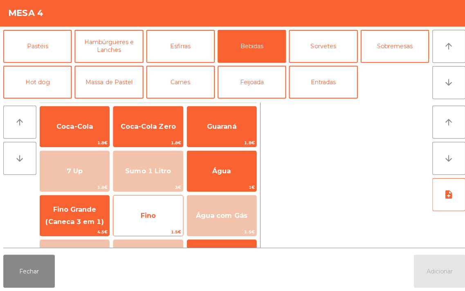
click at [148, 219] on span "Fino" at bounding box center [147, 216] width 15 height 8
click at [145, 213] on span "Fino" at bounding box center [147, 216] width 15 height 8
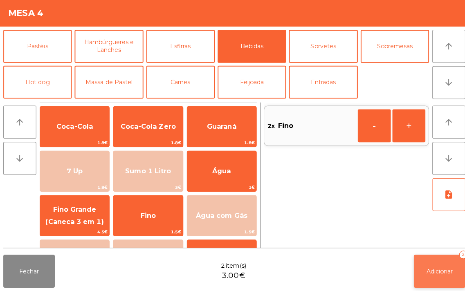
click at [424, 267] on button "Adicionar 2" at bounding box center [436, 271] width 51 height 33
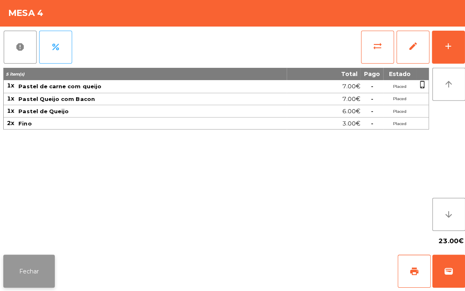
click at [42, 264] on button "Fechar" at bounding box center [28, 271] width 51 height 33
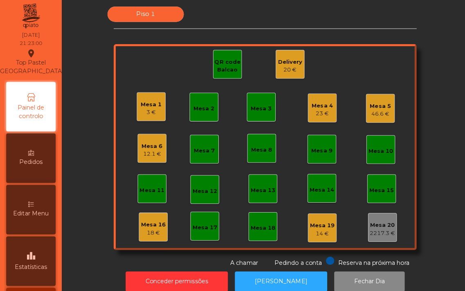
click at [145, 217] on div "Mesa 16 18 €" at bounding box center [152, 228] width 29 height 29
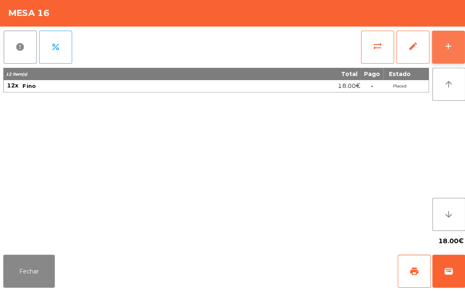
click at [431, 44] on button "add" at bounding box center [445, 49] width 33 height 33
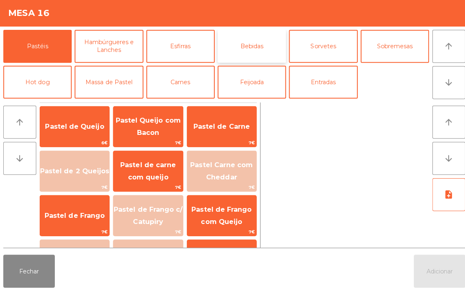
click at [244, 47] on button "Bebidas" at bounding box center [250, 48] width 68 height 33
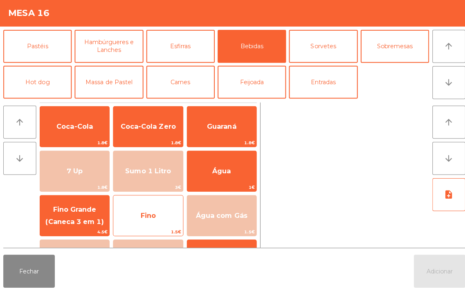
click at [148, 214] on span "Fino" at bounding box center [147, 216] width 15 height 8
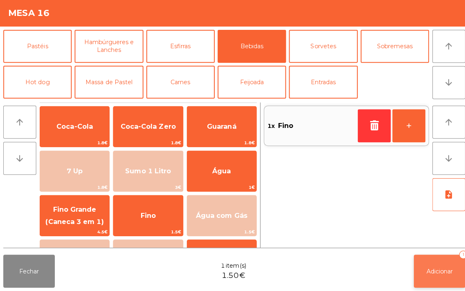
click at [445, 276] on button "Adicionar 1" at bounding box center [436, 271] width 51 height 33
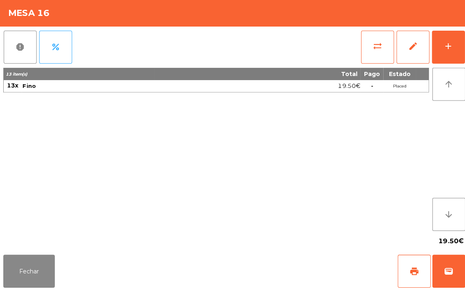
click at [130, 246] on div "19.50€" at bounding box center [232, 242] width 459 height 20
click at [29, 263] on button "Fechar" at bounding box center [28, 271] width 51 height 33
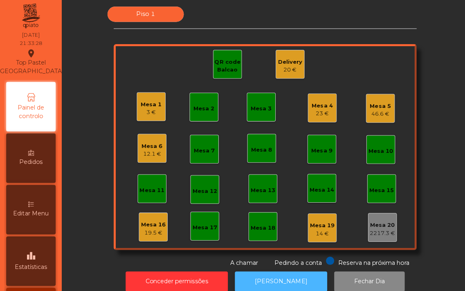
click at [260, 282] on button "[PERSON_NAME]" at bounding box center [279, 282] width 92 height 20
click at [282, 282] on button "[PERSON_NAME]" at bounding box center [279, 282] width 92 height 20
click at [101, 266] on div "Piso 1 Mesa 1 3 € Mesa 2 Mesa 3 Mesa 4 23 € Mesa 5 46.6 € Mesa 6 12.1 € Mesa 7 …" at bounding box center [263, 138] width 382 height 259
click at [265, 282] on button "[PERSON_NAME]" at bounding box center [279, 282] width 92 height 20
click at [192, 106] on div "Mesa 2" at bounding box center [202, 110] width 21 height 8
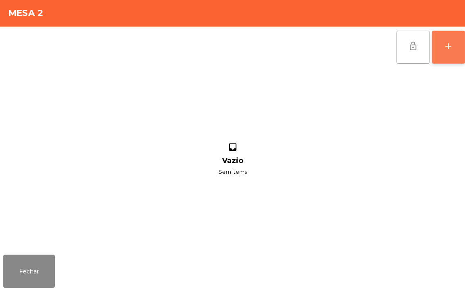
click at [450, 42] on button "add" at bounding box center [445, 49] width 33 height 33
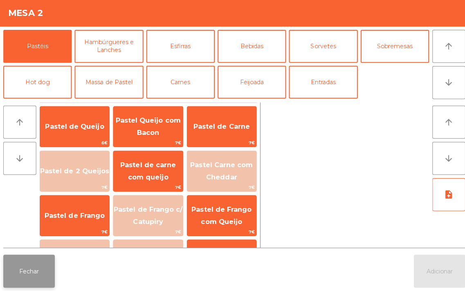
click at [43, 280] on button "Fechar" at bounding box center [28, 271] width 51 height 33
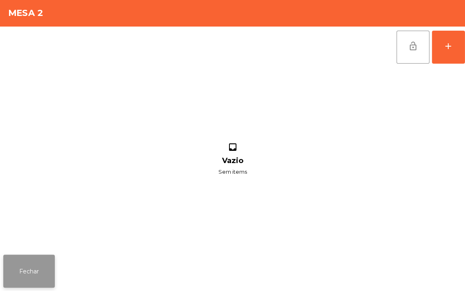
click at [19, 281] on button "Fechar" at bounding box center [28, 271] width 51 height 33
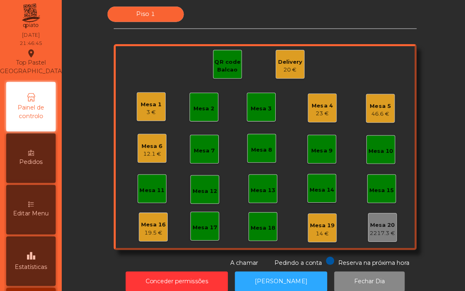
click at [316, 106] on div "Mesa 4" at bounding box center [320, 108] width 21 height 8
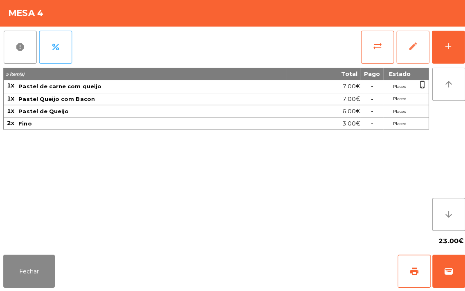
click at [408, 47] on span "edit" at bounding box center [410, 48] width 10 height 10
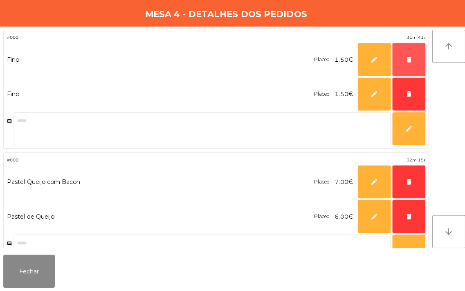
click at [402, 58] on button "delete" at bounding box center [406, 61] width 33 height 33
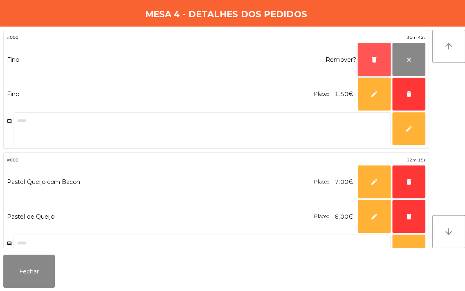
click at [363, 66] on button "delete" at bounding box center [371, 61] width 33 height 33
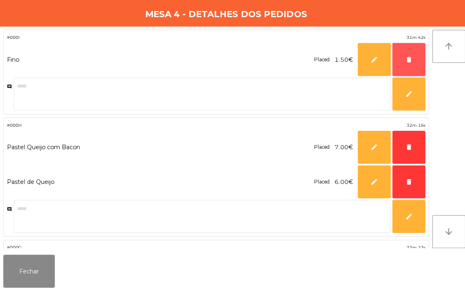
click at [404, 61] on span "delete" at bounding box center [405, 61] width 7 height 7
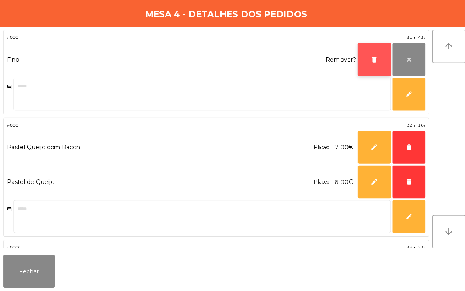
click at [356, 60] on button "delete" at bounding box center [371, 61] width 33 height 33
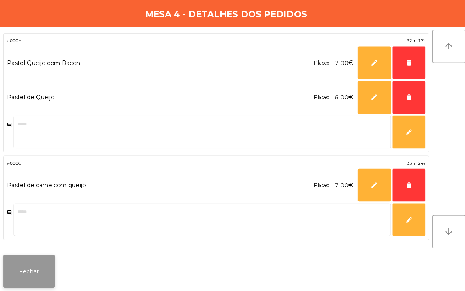
click at [27, 279] on button "Fechar" at bounding box center [28, 271] width 51 height 33
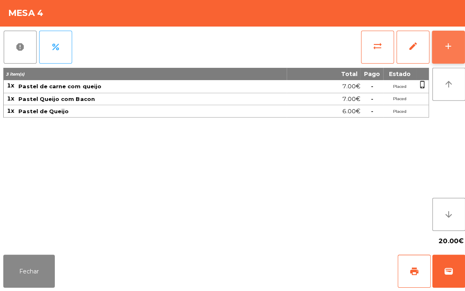
click at [438, 47] on button "add" at bounding box center [445, 49] width 33 height 33
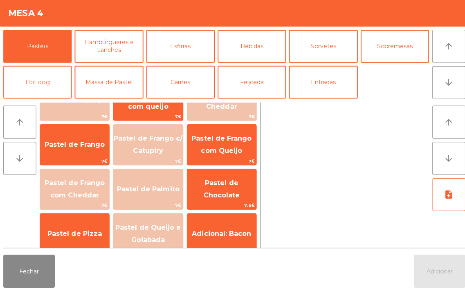
scroll to position [124, 0]
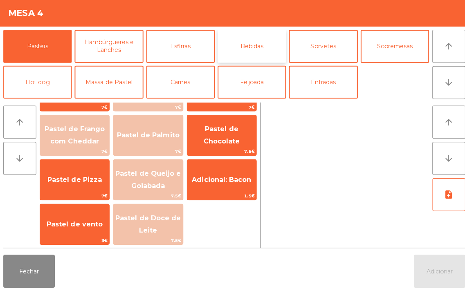
click at [251, 44] on button "Bebidas" at bounding box center [250, 48] width 68 height 33
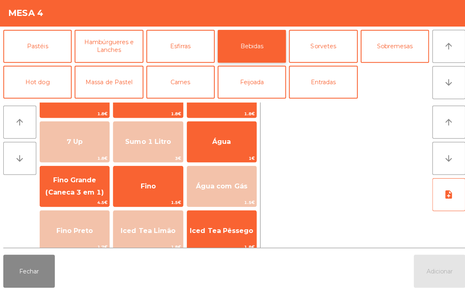
scroll to position [29, 0]
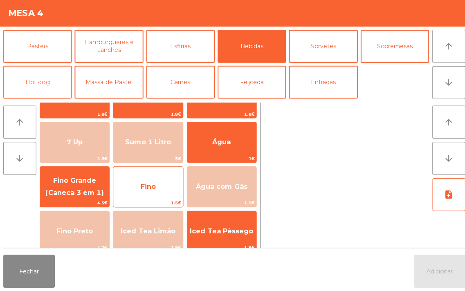
click at [145, 177] on span "Fino" at bounding box center [147, 188] width 69 height 22
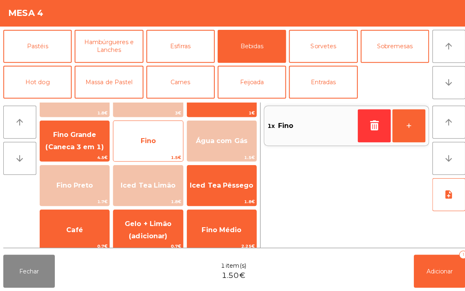
scroll to position [124, 0]
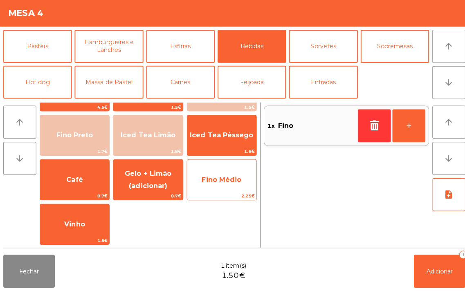
click at [222, 178] on span "Fino Médio" at bounding box center [220, 181] width 39 height 8
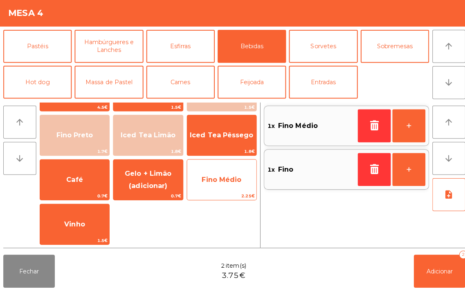
click at [223, 175] on span "Fino Médio" at bounding box center [220, 181] width 69 height 22
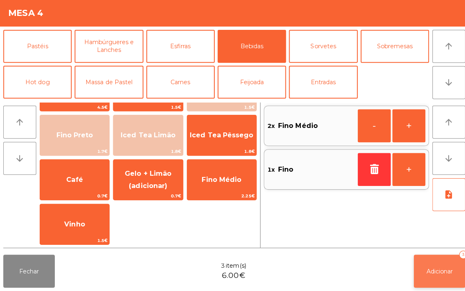
click at [432, 262] on button "Adicionar 3" at bounding box center [436, 271] width 51 height 33
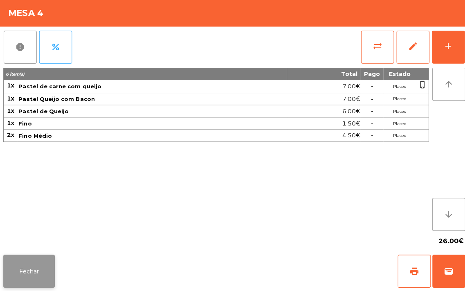
click at [31, 276] on button "Fechar" at bounding box center [28, 271] width 51 height 33
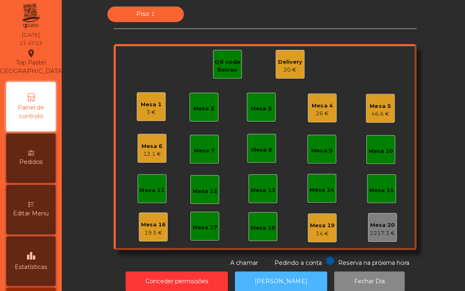
click at [273, 275] on button "[PERSON_NAME]" at bounding box center [279, 282] width 92 height 20
click at [147, 149] on div "Mesa 6" at bounding box center [151, 148] width 21 height 8
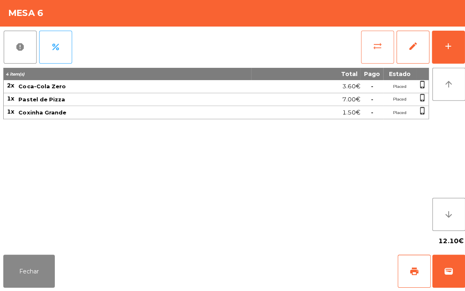
click at [367, 46] on button "sync_alt" at bounding box center [375, 49] width 33 height 33
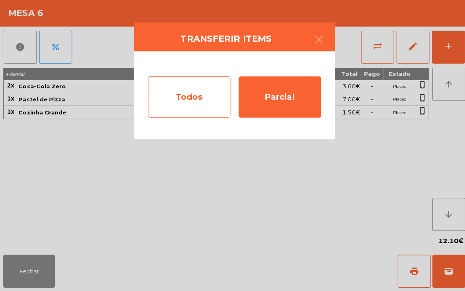
click at [193, 90] on div "Todos" at bounding box center [188, 98] width 82 height 41
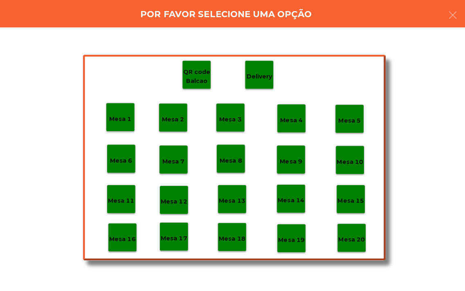
click at [295, 236] on p "Mesa 19" at bounding box center [289, 240] width 26 height 9
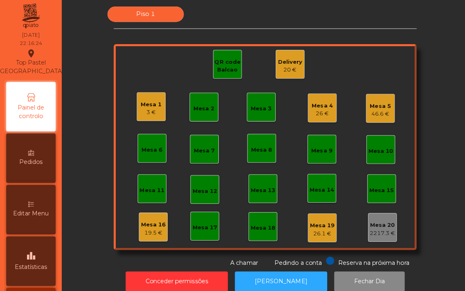
click at [193, 115] on div "Mesa 2" at bounding box center [202, 109] width 29 height 29
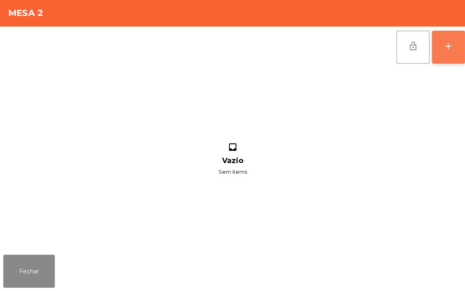
click at [446, 55] on button "add" at bounding box center [445, 49] width 33 height 33
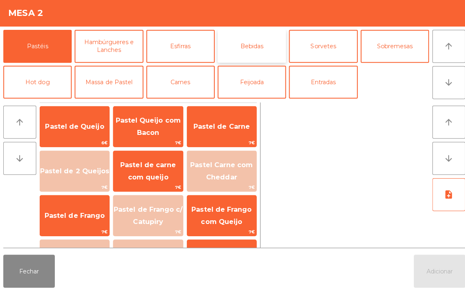
click at [258, 50] on button "Bebidas" at bounding box center [250, 48] width 68 height 33
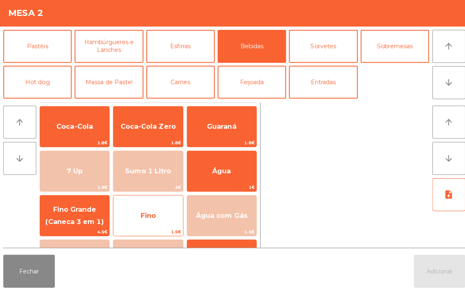
click at [151, 216] on span "Fino" at bounding box center [147, 216] width 15 height 8
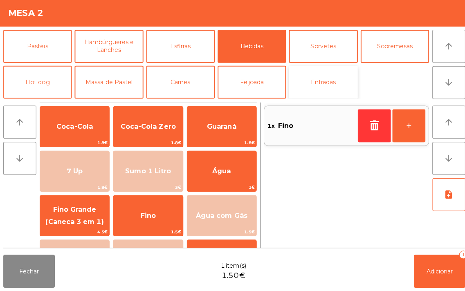
click at [327, 85] on button "Entradas" at bounding box center [321, 84] width 68 height 33
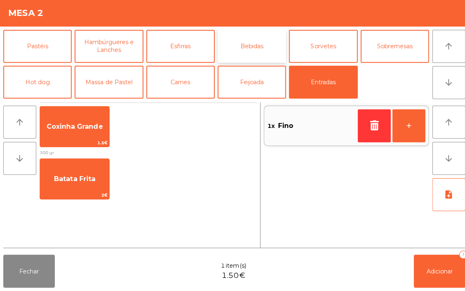
click at [248, 50] on button "Bebidas" at bounding box center [250, 48] width 68 height 33
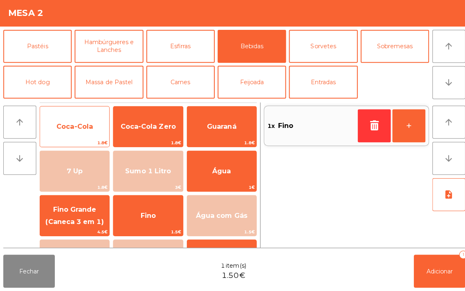
click at [64, 128] on span "Coca-Cola" at bounding box center [74, 128] width 36 height 8
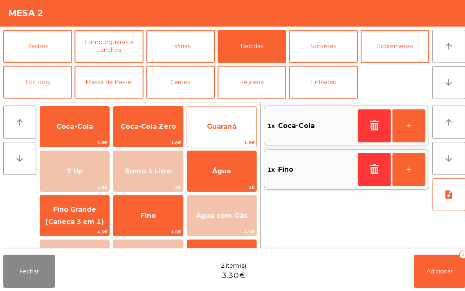
click at [224, 123] on span "Guaraná" at bounding box center [220, 128] width 69 height 22
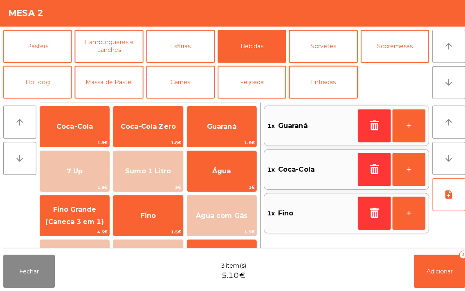
click at [336, 79] on button "Entradas" at bounding box center [321, 84] width 68 height 33
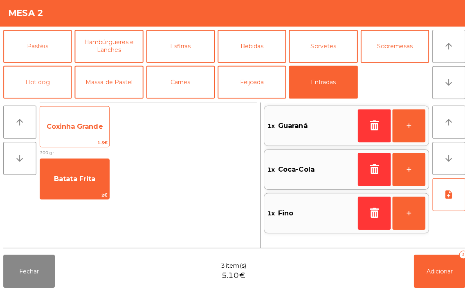
click at [86, 125] on span "Coxinha Grande" at bounding box center [74, 128] width 56 height 8
click at [82, 128] on span "Coxinha Grande" at bounding box center [74, 128] width 56 height 8
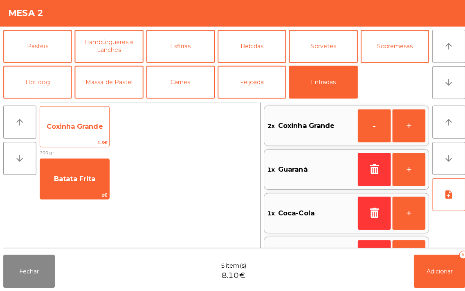
scroll to position [3, 0]
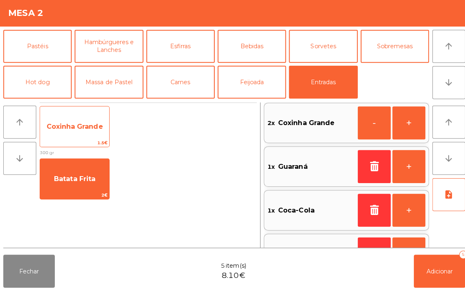
click at [80, 133] on span "Coxinha Grande" at bounding box center [74, 128] width 69 height 22
click at [81, 121] on span "Coxinha Grande" at bounding box center [74, 128] width 69 height 22
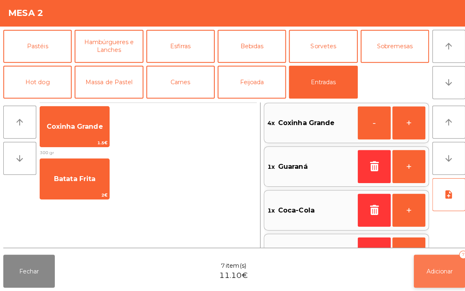
click at [447, 277] on button "Adicionar 7" at bounding box center [436, 271] width 51 height 33
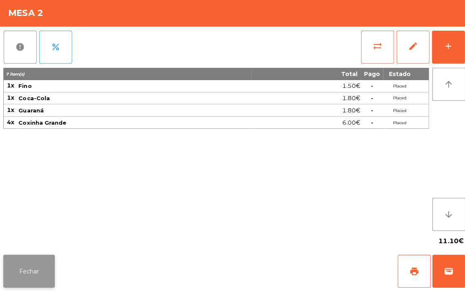
click at [23, 267] on button "Fechar" at bounding box center [28, 271] width 51 height 33
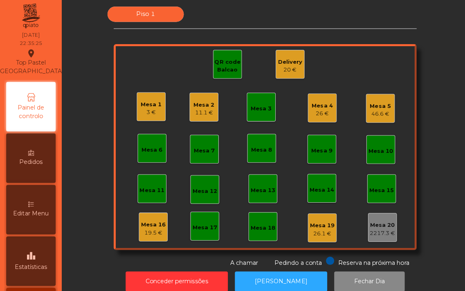
click at [145, 227] on div "Mesa 16" at bounding box center [152, 226] width 25 height 8
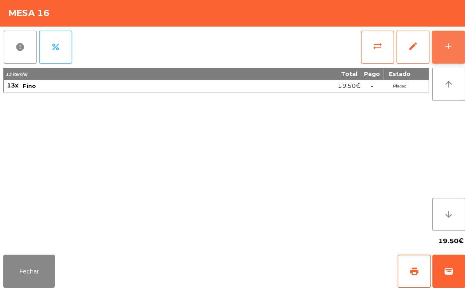
click at [442, 49] on div "add" at bounding box center [446, 48] width 10 height 10
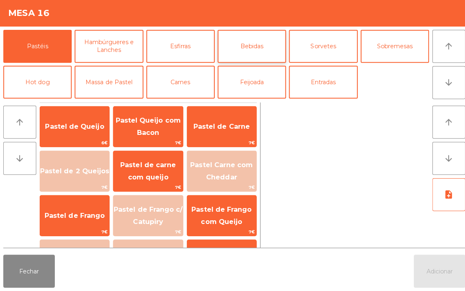
click at [259, 48] on button "Bebidas" at bounding box center [250, 48] width 68 height 33
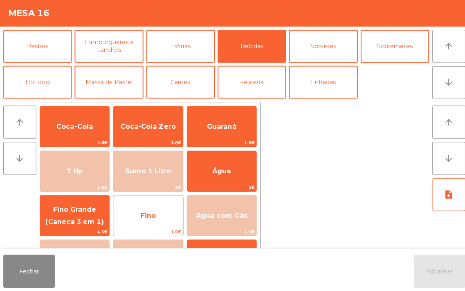
click at [148, 207] on span "Fino" at bounding box center [147, 217] width 69 height 22
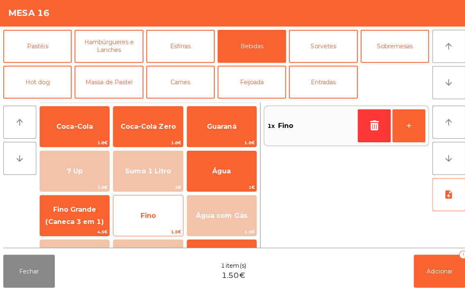
click at [151, 206] on span "Fino" at bounding box center [147, 217] width 69 height 22
click at [153, 203] on div "Fino 1.5€" at bounding box center [147, 216] width 70 height 41
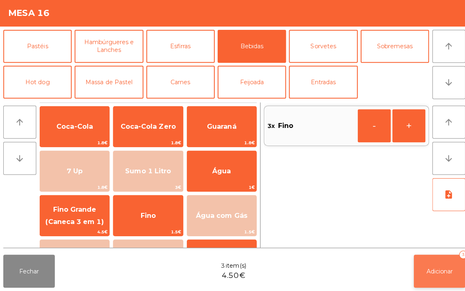
click at [435, 276] on button "Adicionar 3" at bounding box center [436, 271] width 51 height 33
